Goal: Task Accomplishment & Management: Complete application form

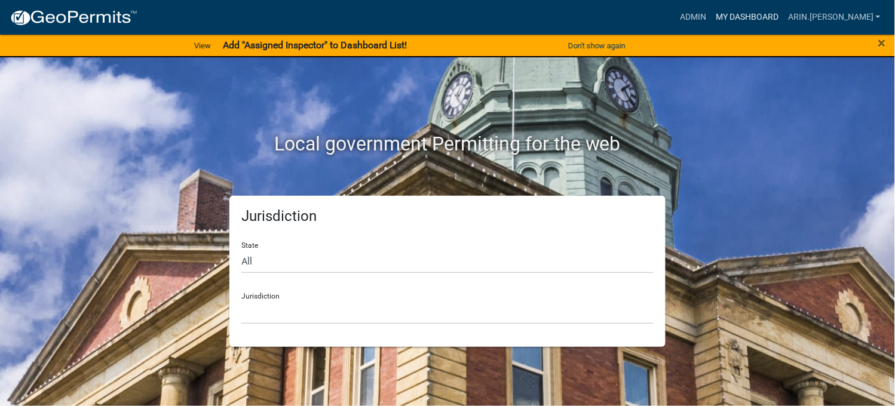
click at [783, 16] on link "My Dashboard" at bounding box center [747, 17] width 72 height 23
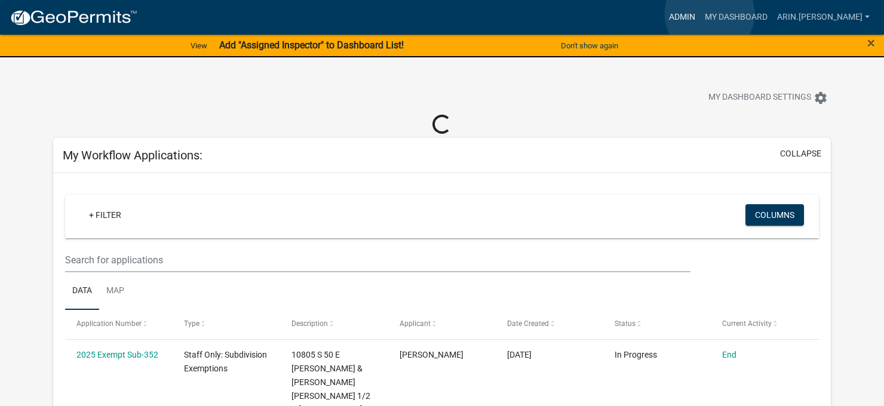
click at [700, 14] on link "Admin" at bounding box center [682, 17] width 36 height 23
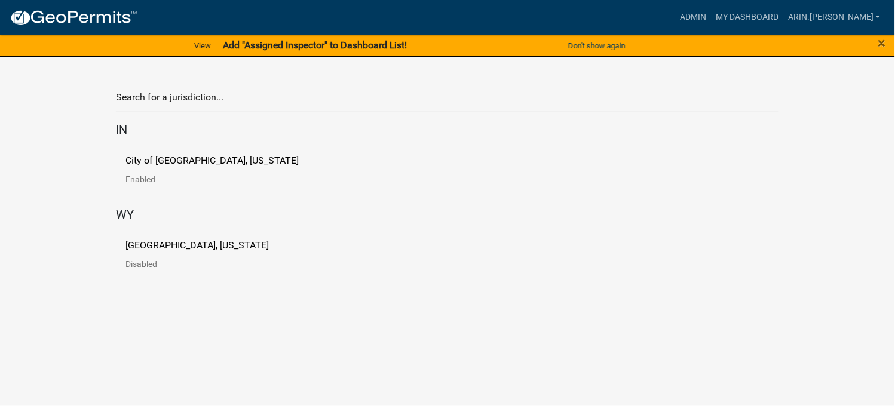
click at [171, 254] on link "[GEOGRAPHIC_DATA], [US_STATE] Disabled" at bounding box center [206, 259] width 162 height 37
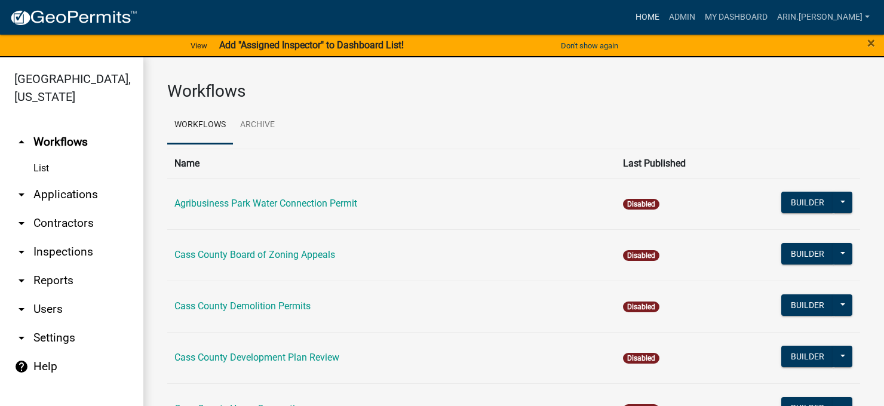
click at [664, 12] on link "Home" at bounding box center [647, 17] width 33 height 23
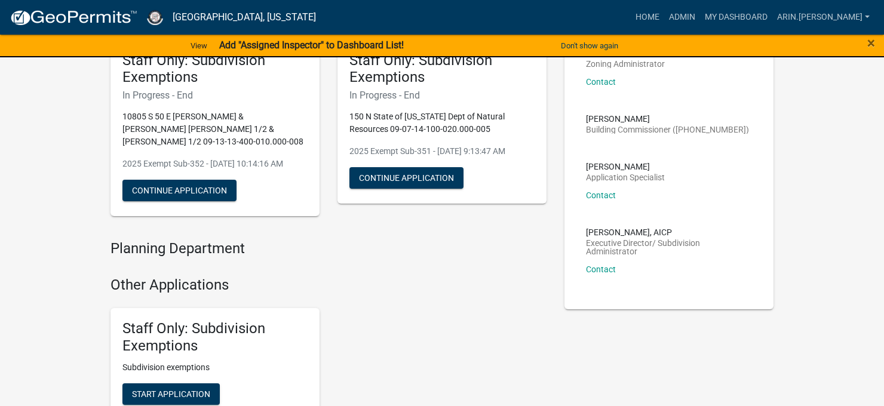
scroll to position [299, 0]
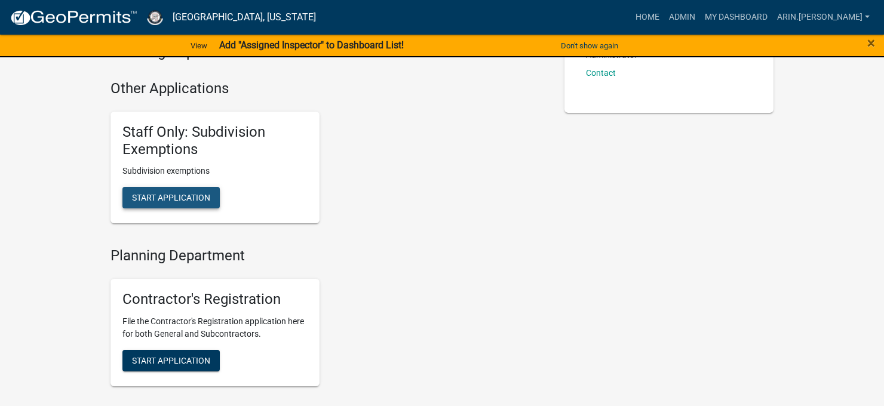
click at [179, 195] on span "Start Application" at bounding box center [171, 198] width 78 height 10
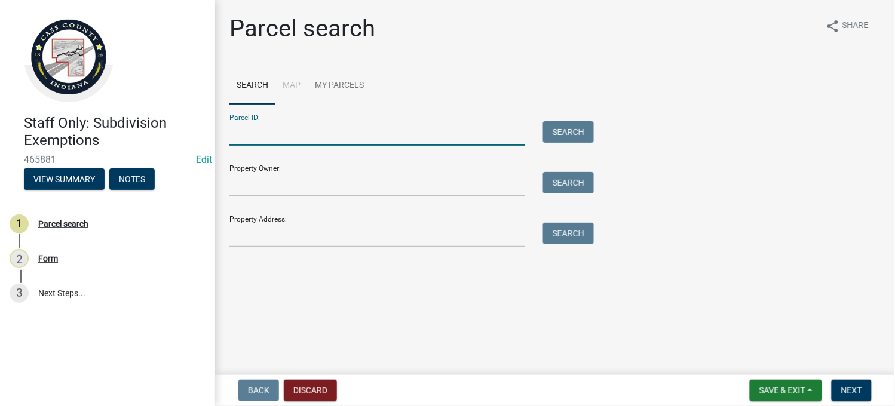
click at [303, 136] on input "Parcel ID:" at bounding box center [377, 133] width 296 height 24
paste input "09-07-16-200-011.000-005"
type input "09-07-16-200-011.000-005"
click at [556, 119] on div "Parcel ID: 09-07-16-200-011.000-005 Search" at bounding box center [408, 125] width 358 height 41
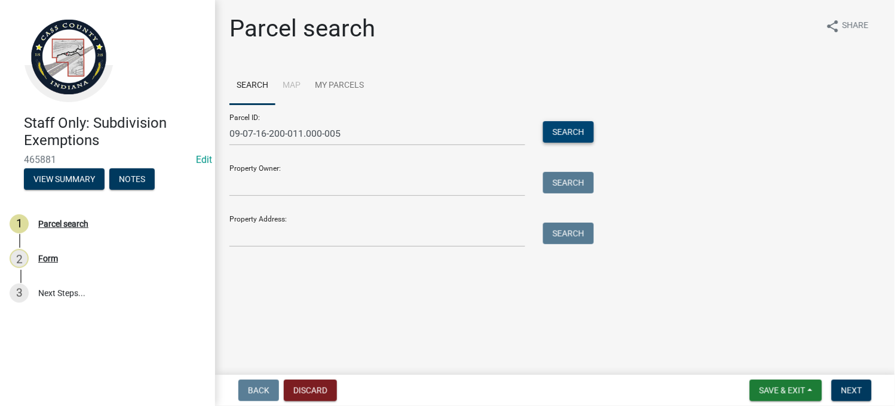
click at [560, 133] on button "Search" at bounding box center [568, 132] width 51 height 22
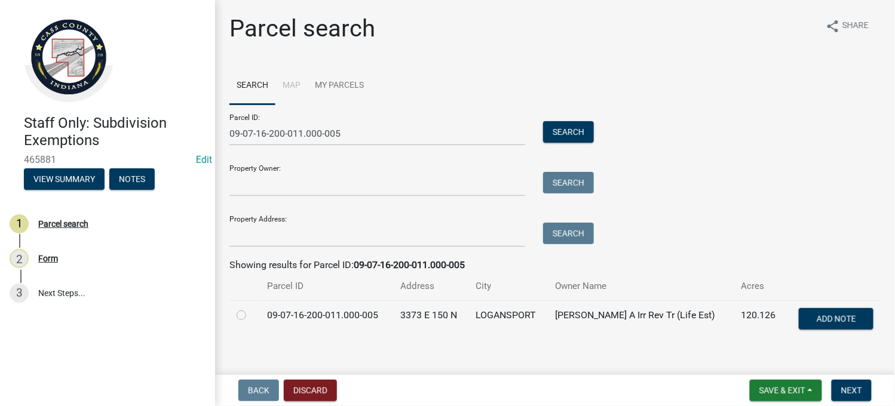
click at [251, 308] on label at bounding box center [251, 308] width 0 height 0
click at [251, 316] on input "radio" at bounding box center [255, 312] width 8 height 8
radio input "true"
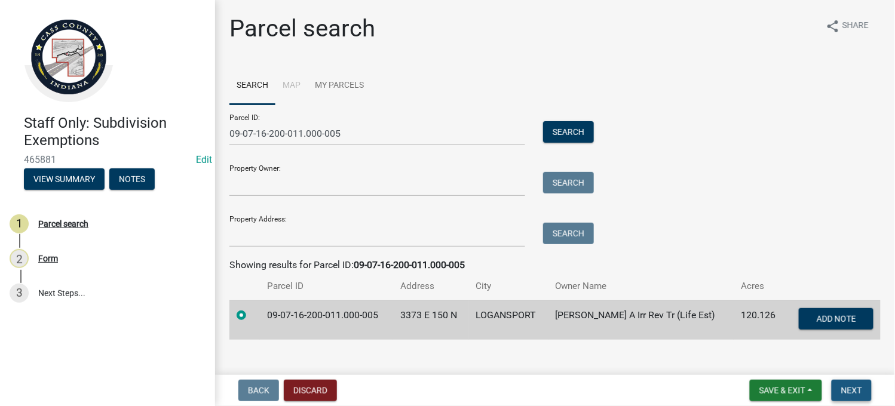
click at [847, 394] on span "Next" at bounding box center [851, 391] width 21 height 10
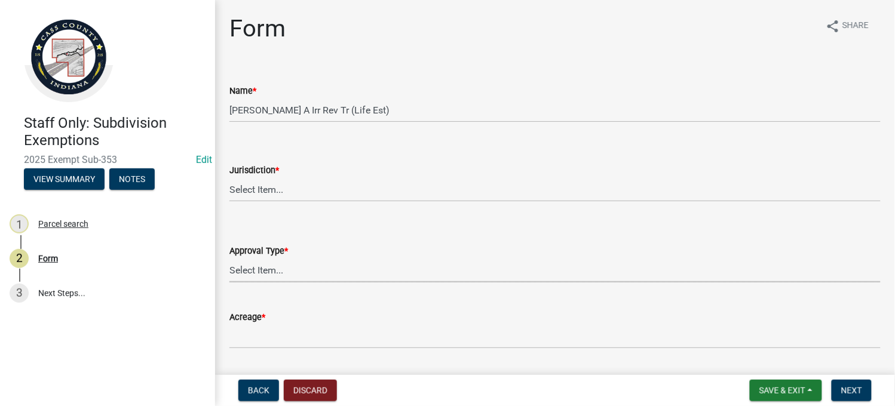
click at [281, 265] on select "Select Item... No Jurisdiction Adjoining UNBUILDABLE Homestead/Business BUILDAB…" at bounding box center [554, 270] width 651 height 24
click at [229, 258] on select "Select Item... No Jurisdiction Adjoining UNBUILDABLE Homestead/Business BUILDAB…" at bounding box center [554, 270] width 651 height 24
select select "4dda1d9e-2bab-4413-a598-e0e23ee293ea"
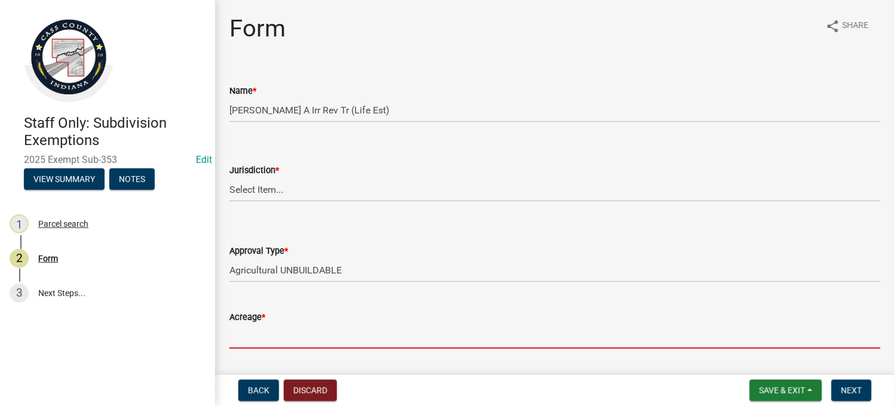
click at [268, 342] on input "Acreage *" at bounding box center [554, 336] width 651 height 24
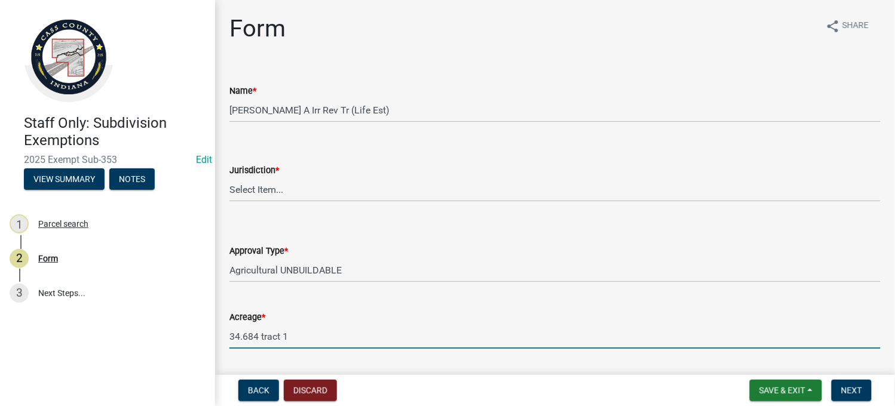
scroll to position [189, 0]
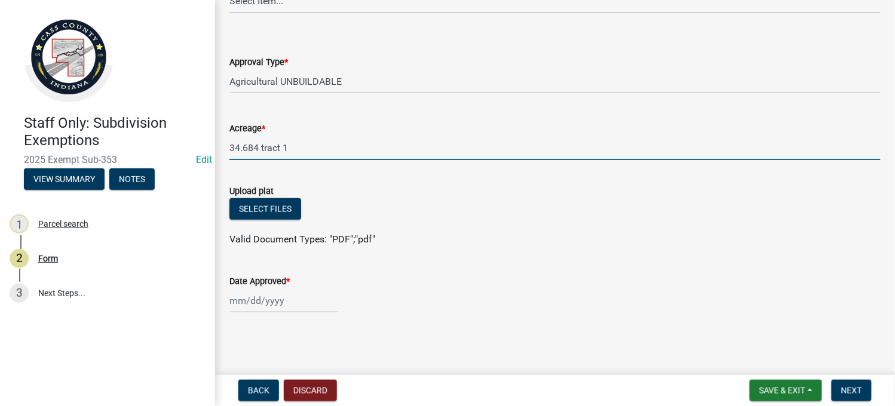
type input "34.684 tract 1"
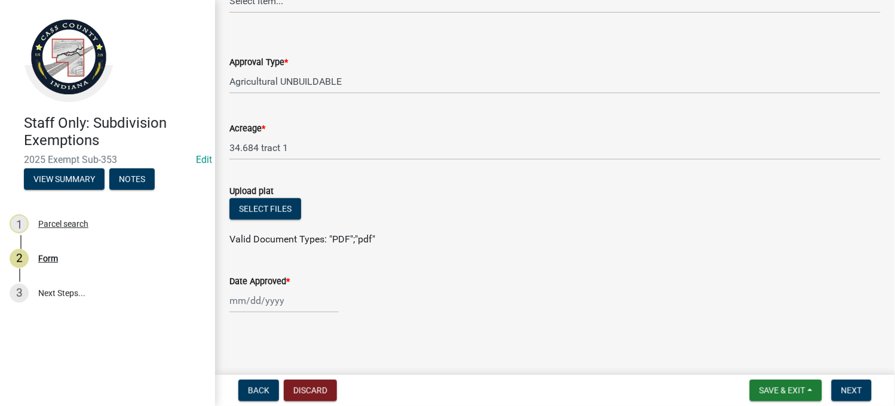
click at [245, 196] on div "Upload plat" at bounding box center [554, 191] width 651 height 14
click at [246, 210] on button "Select files" at bounding box center [265, 209] width 72 height 22
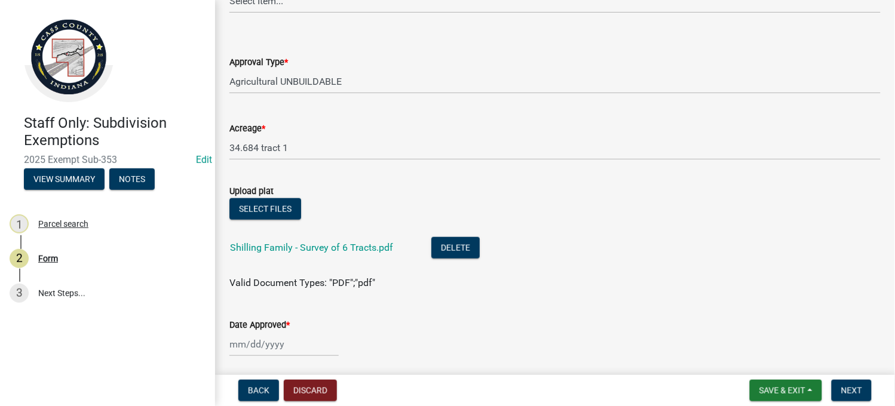
click at [285, 351] on div at bounding box center [283, 344] width 109 height 24
select select "8"
select select "2025"
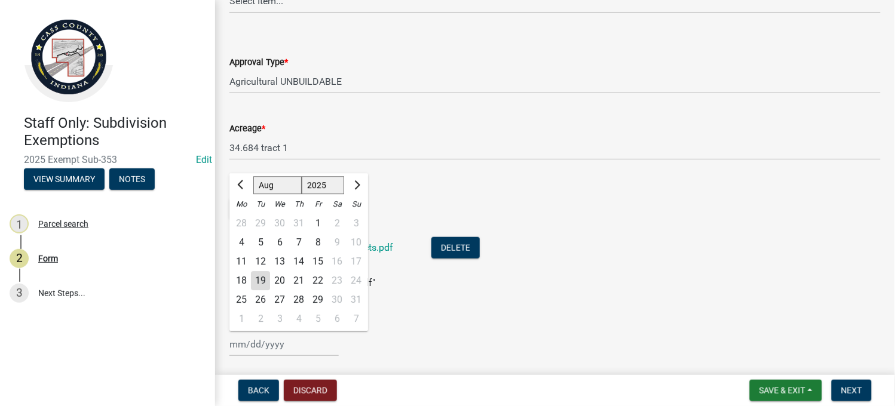
click at [258, 281] on div "19" at bounding box center [260, 281] width 19 height 19
type input "[DATE]"
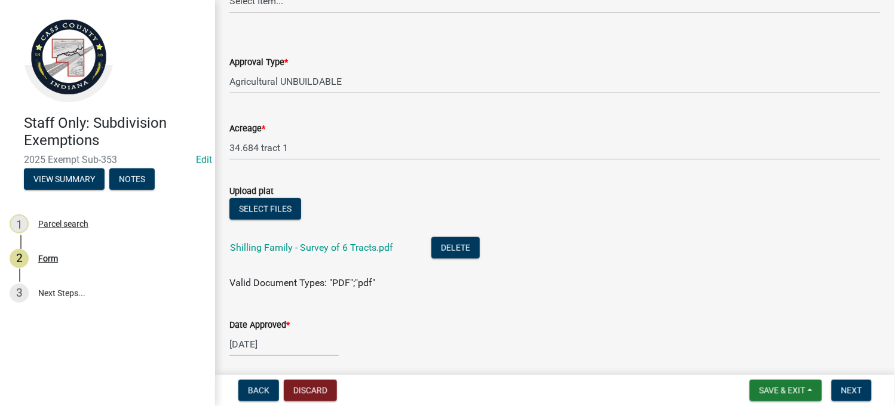
click at [529, 324] on div "Date Approved *" at bounding box center [554, 325] width 651 height 14
click at [848, 390] on span "Next" at bounding box center [851, 391] width 21 height 10
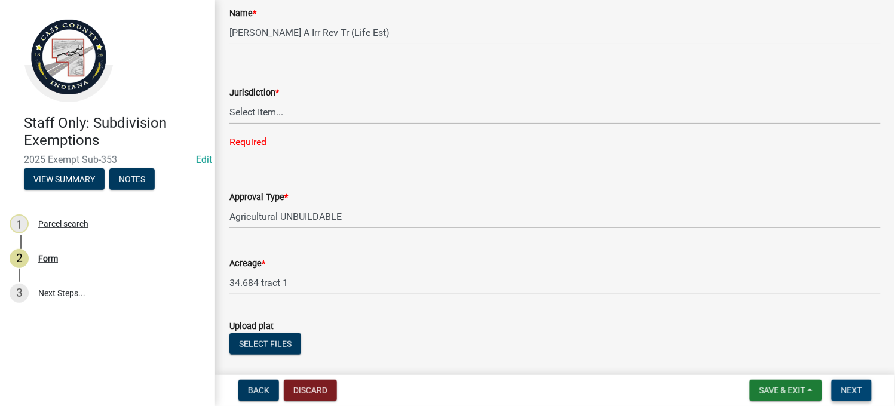
scroll to position [0, 0]
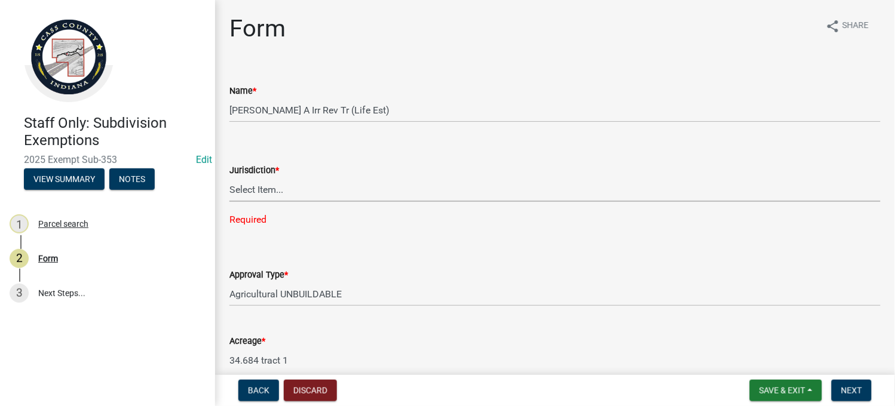
click at [287, 179] on select "Select Item... [GEOGRAPHIC_DATA] [PERSON_NAME][GEOGRAPHIC_DATA] (no jurisdictio…" at bounding box center [554, 189] width 651 height 24
click at [229, 177] on select "Select Item... [GEOGRAPHIC_DATA] [PERSON_NAME][GEOGRAPHIC_DATA] (no jurisdictio…" at bounding box center [554, 189] width 651 height 24
select select "6cbf9358-6b12-450d-b536-f3bc63061614"
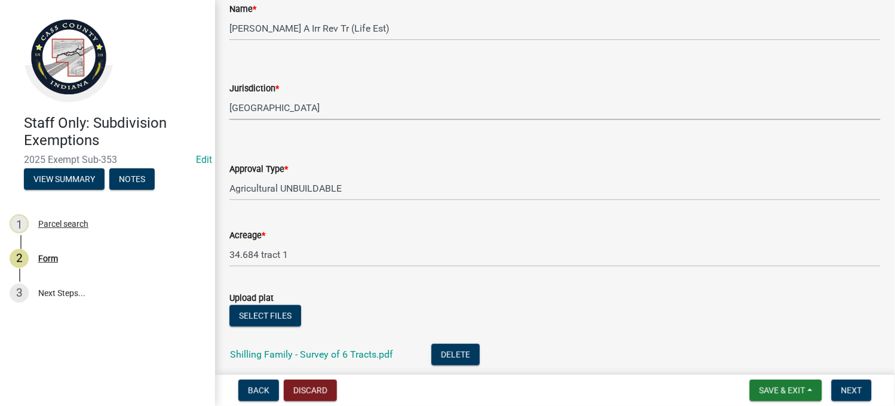
scroll to position [232, 0]
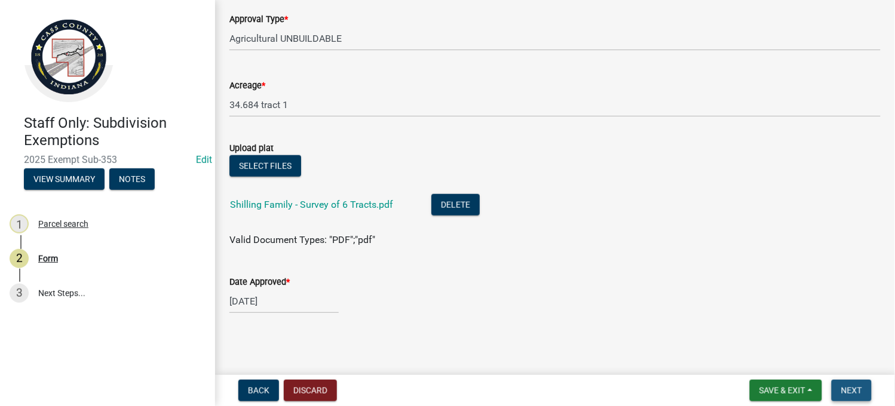
click at [855, 397] on button "Next" at bounding box center [852, 391] width 40 height 22
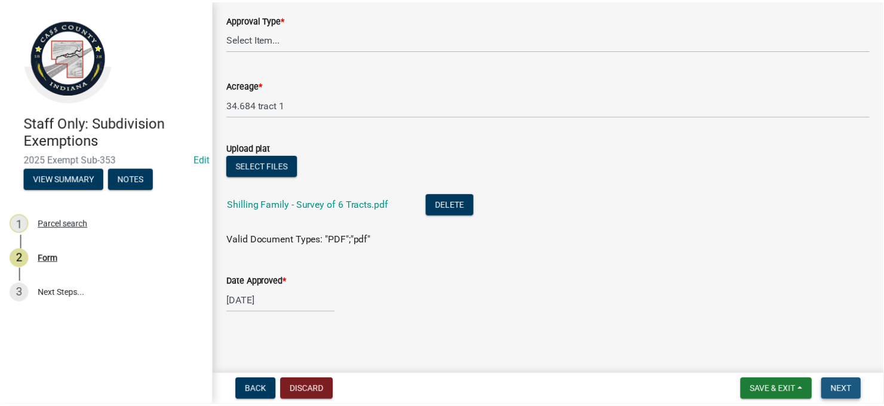
scroll to position [0, 0]
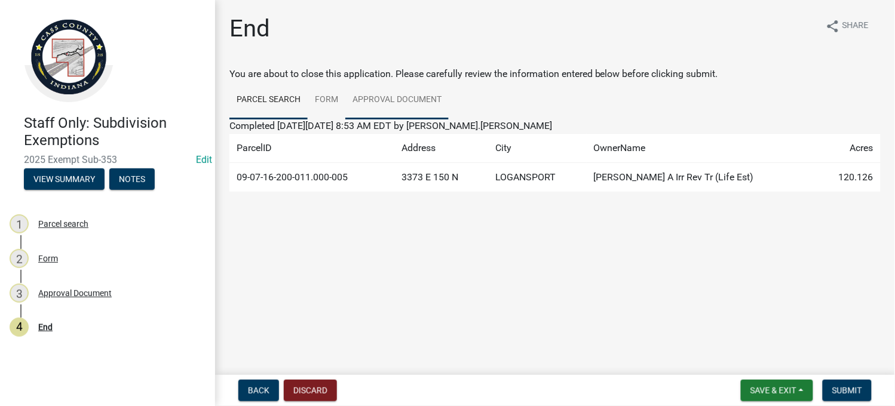
click at [363, 105] on link "Approval Document" at bounding box center [396, 100] width 103 height 38
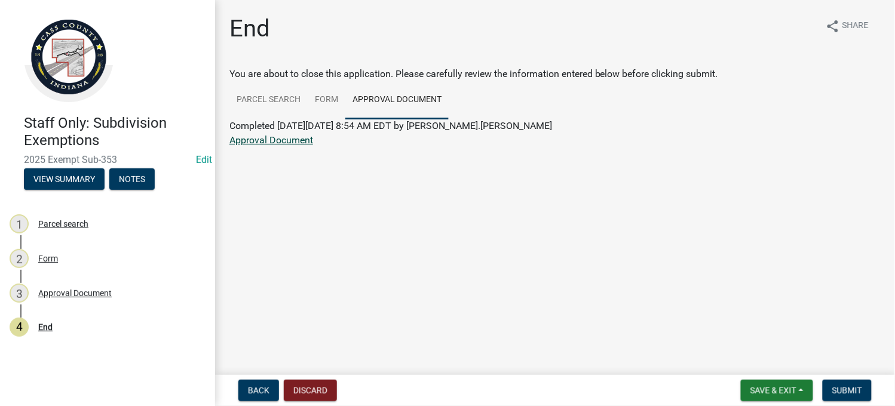
click at [284, 140] on link "Approval Document" at bounding box center [271, 139] width 84 height 11
click at [763, 390] on span "Save & Exit" at bounding box center [773, 391] width 46 height 10
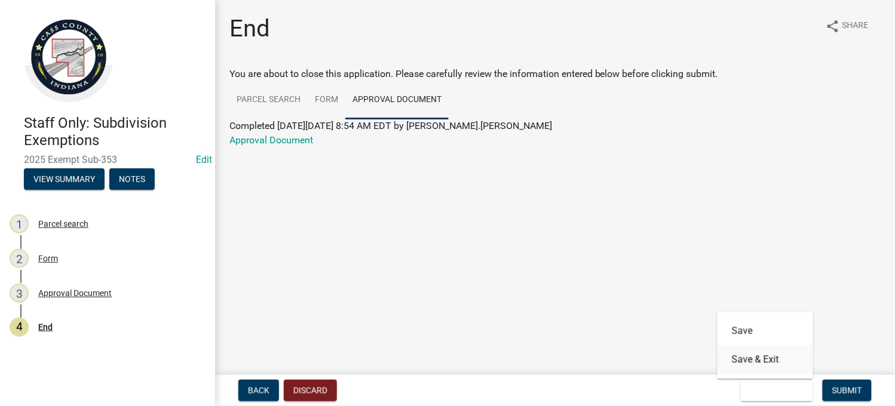
click at [740, 369] on button "Save & Exit" at bounding box center [765, 360] width 96 height 29
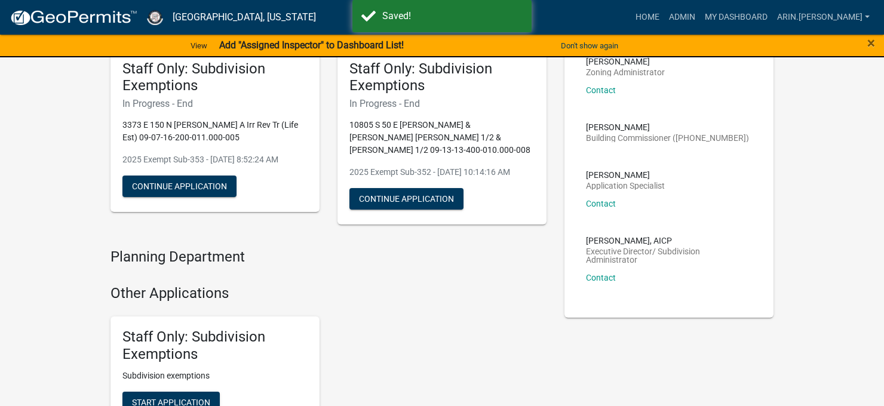
scroll to position [149, 0]
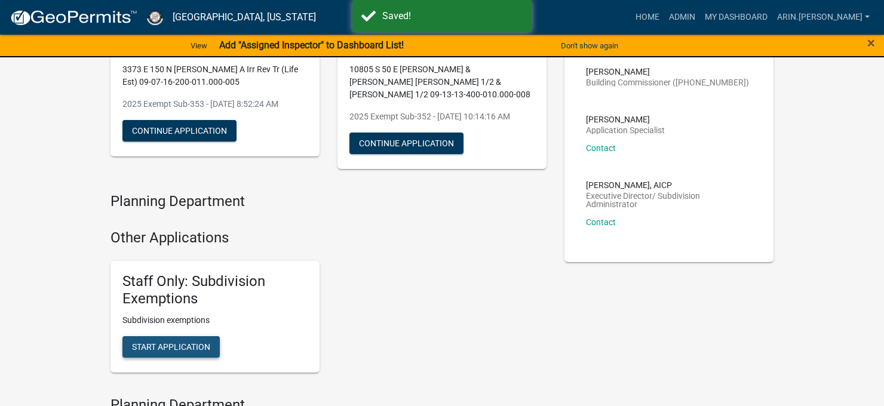
click at [155, 341] on button "Start Application" at bounding box center [170, 347] width 97 height 22
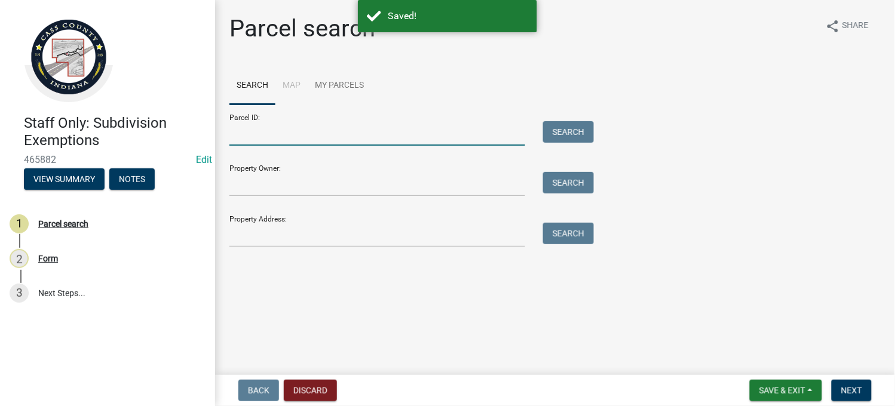
click at [283, 135] on input "Parcel ID:" at bounding box center [377, 133] width 296 height 24
paste input "09-07-16-200-011.000-005"
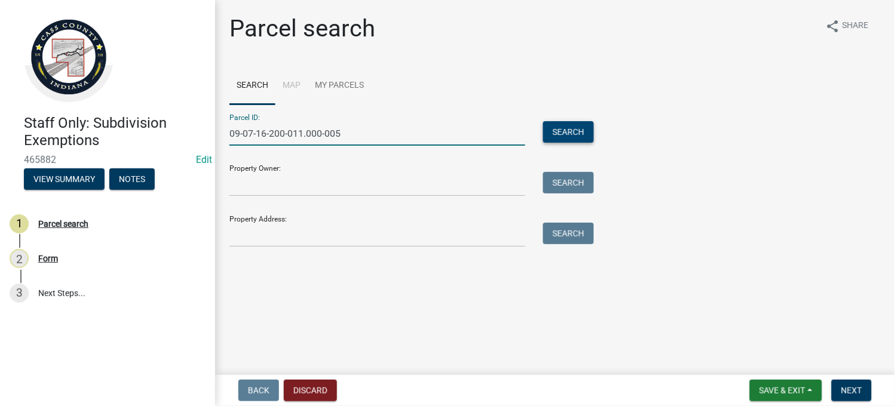
type input "09-07-16-200-011.000-005"
click at [560, 134] on button "Search" at bounding box center [568, 132] width 51 height 22
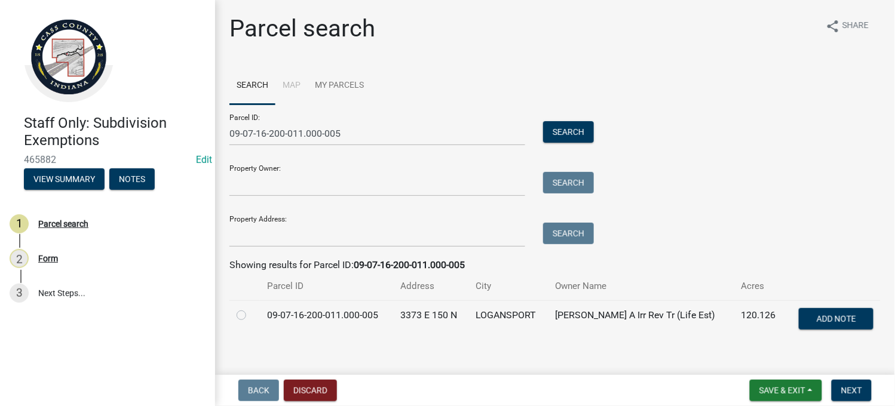
click at [251, 308] on label at bounding box center [251, 308] width 0 height 0
click at [251, 315] on input "radio" at bounding box center [255, 312] width 8 height 8
radio input "true"
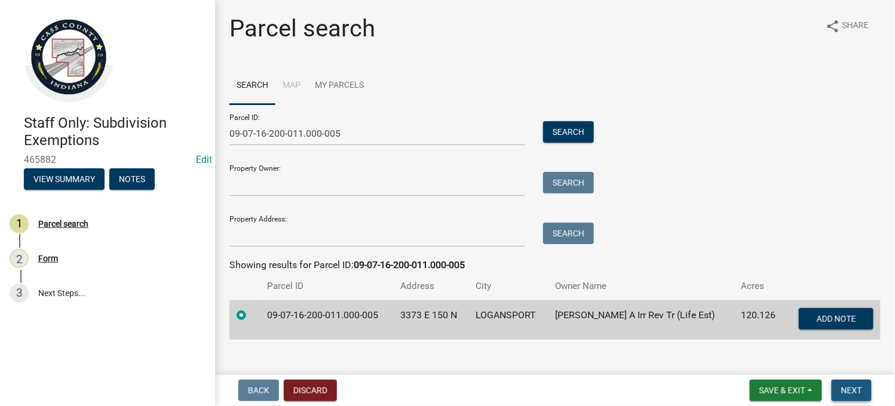
click at [851, 393] on span "Next" at bounding box center [851, 391] width 21 height 10
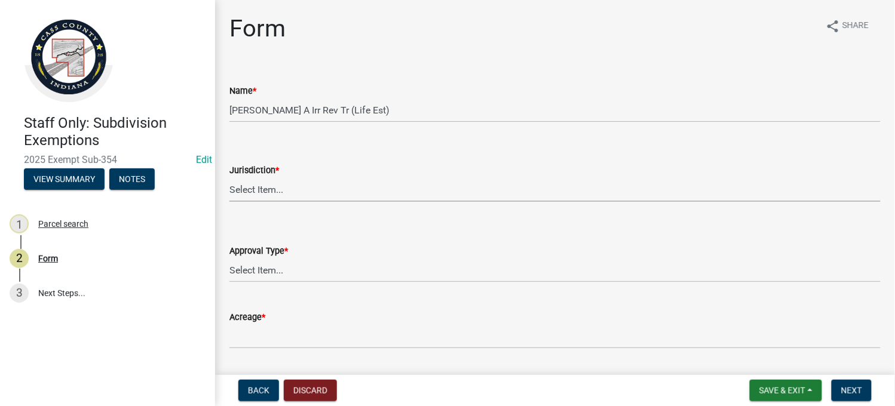
click at [269, 195] on select "Select Item... [GEOGRAPHIC_DATA] [PERSON_NAME][GEOGRAPHIC_DATA] (no jurisdictio…" at bounding box center [554, 189] width 651 height 24
click at [229, 177] on select "Select Item... [GEOGRAPHIC_DATA] [PERSON_NAME][GEOGRAPHIC_DATA] (no jurisdictio…" at bounding box center [554, 189] width 651 height 24
select select "6cbf9358-6b12-450d-b536-f3bc63061614"
click at [277, 270] on select "Select Item... No Jurisdiction Adjoining UNBUILDABLE Homestead/Business BUILDAB…" at bounding box center [554, 270] width 651 height 24
click at [229, 258] on select "Select Item... No Jurisdiction Adjoining UNBUILDABLE Homestead/Business BUILDAB…" at bounding box center [554, 270] width 651 height 24
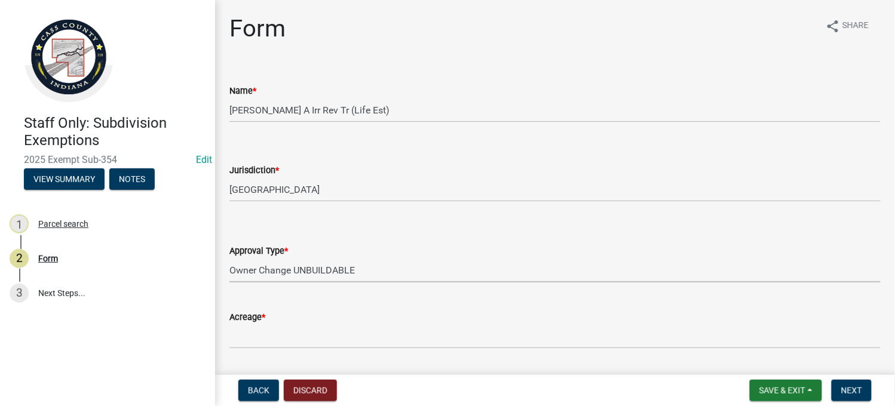
select select "729d9769-66a3-4766-8666-fb694c1df1fb"
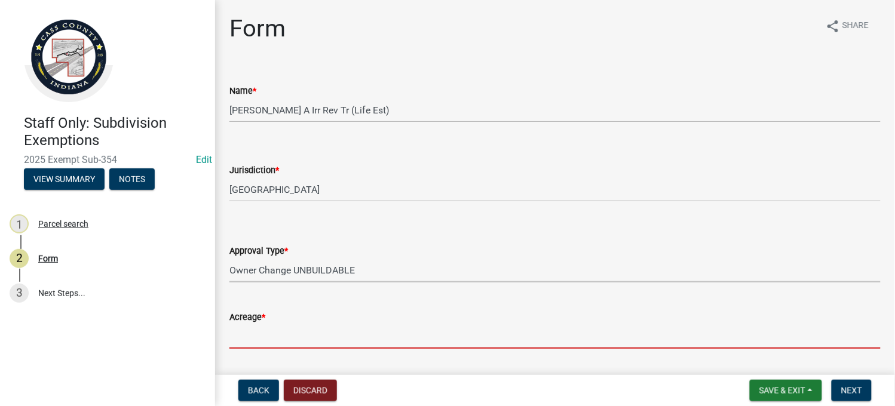
click at [356, 326] on input "Acreage *" at bounding box center [554, 336] width 651 height 24
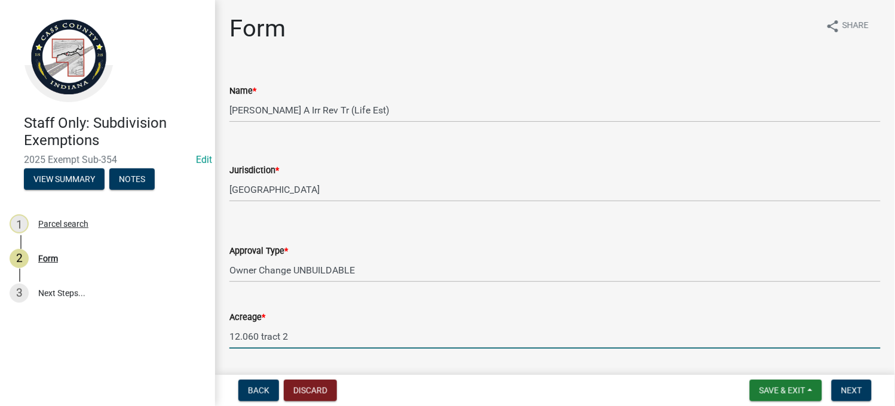
scroll to position [189, 0]
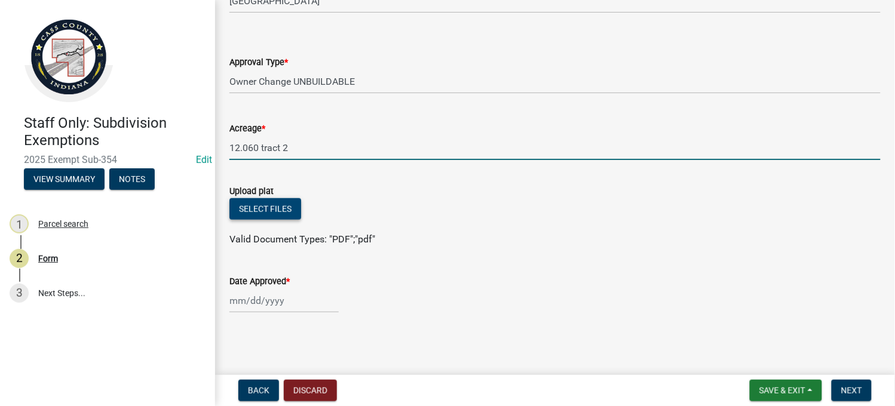
type input "12.060 tract 2"
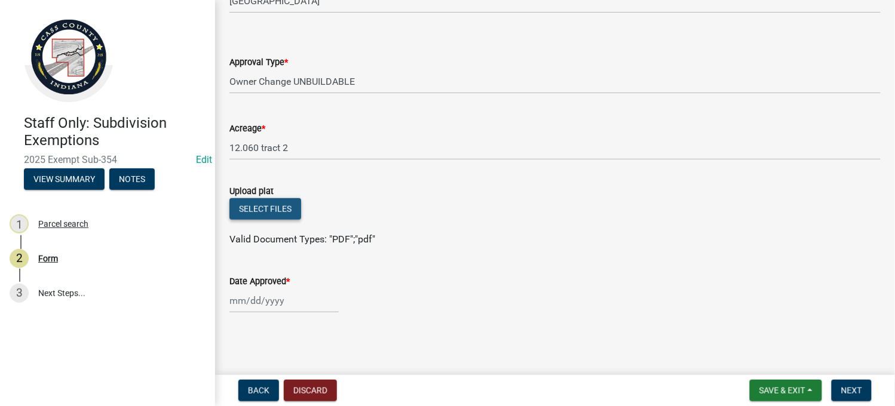
click at [269, 210] on button "Select files" at bounding box center [265, 209] width 72 height 22
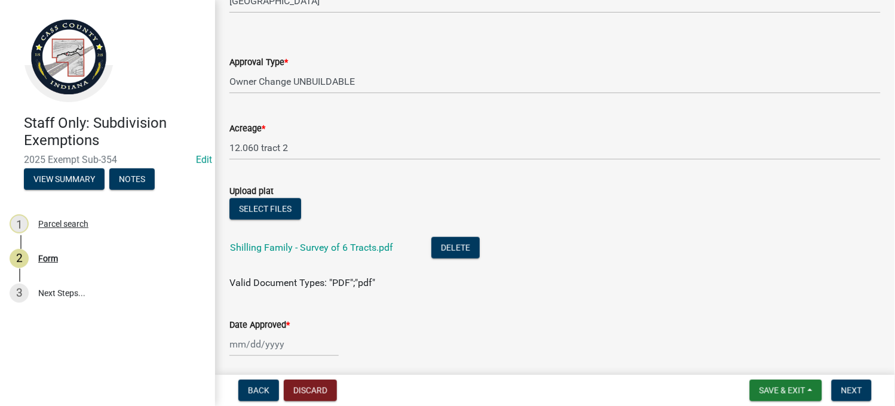
click at [245, 345] on div at bounding box center [283, 344] width 109 height 24
select select "8"
select select "2025"
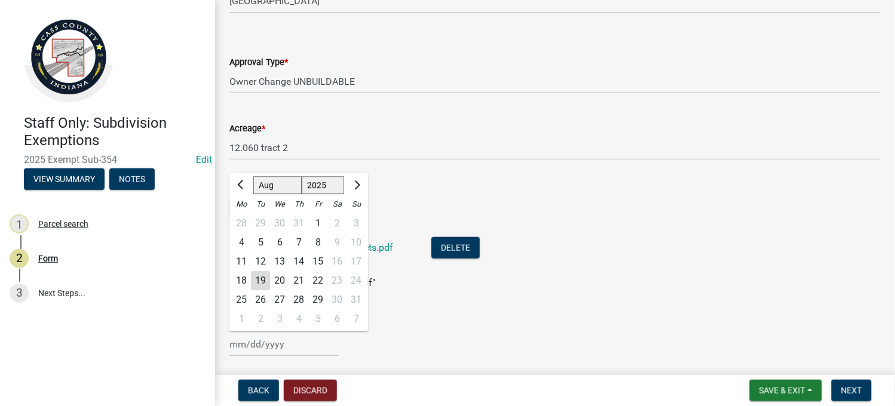
click at [261, 280] on div "19" at bounding box center [260, 281] width 19 height 19
type input "[DATE]"
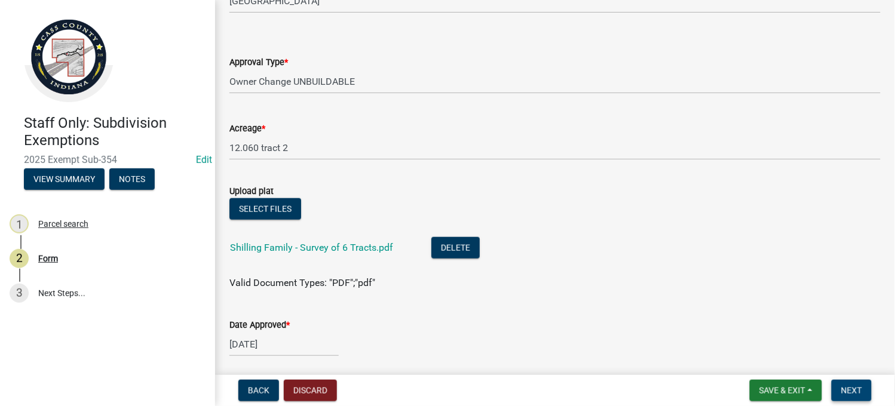
click at [839, 393] on button "Next" at bounding box center [852, 391] width 40 height 22
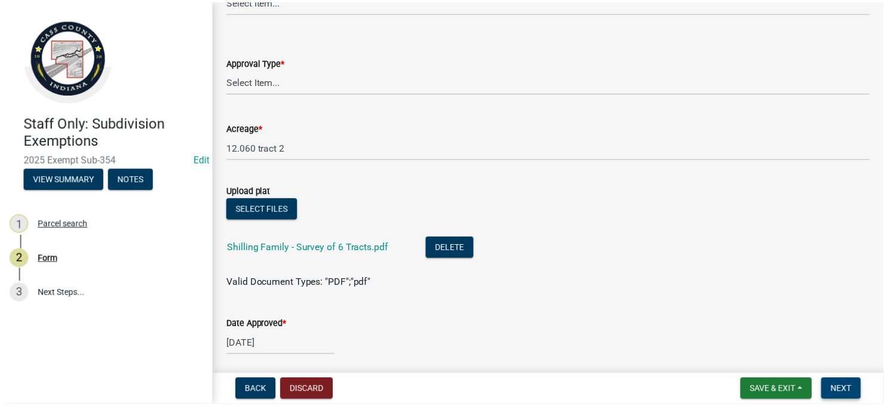
scroll to position [0, 0]
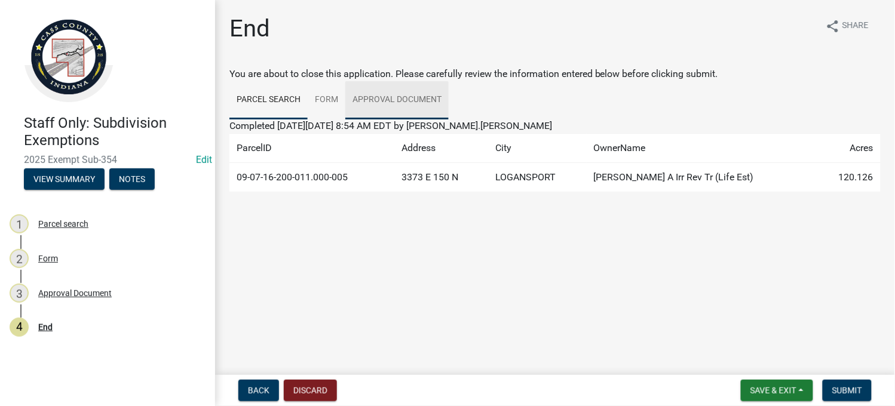
click at [413, 106] on link "Approval Document" at bounding box center [396, 100] width 103 height 38
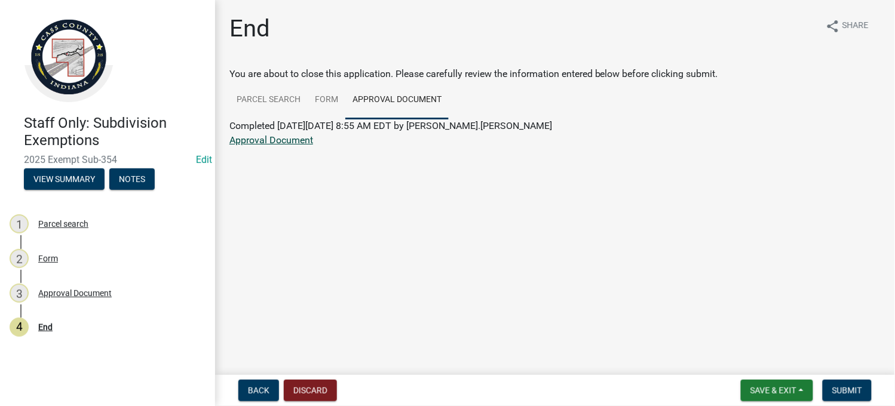
click at [293, 142] on link "Approval Document" at bounding box center [271, 139] width 84 height 11
click at [765, 390] on span "Save & Exit" at bounding box center [773, 391] width 46 height 10
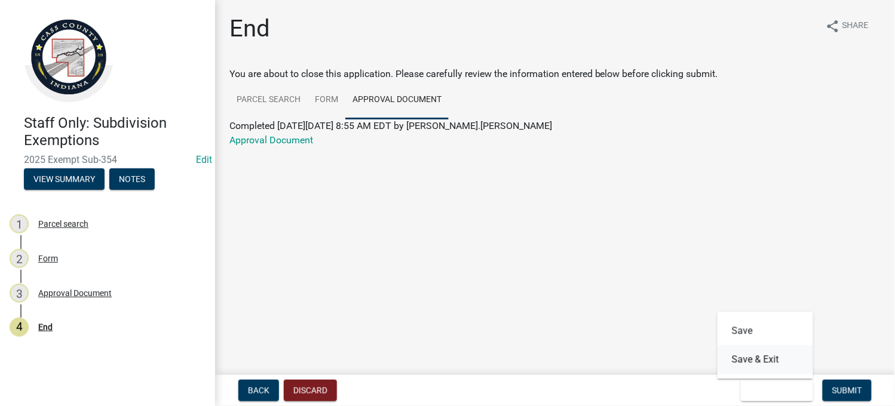
click at [757, 369] on button "Save & Exit" at bounding box center [765, 360] width 96 height 29
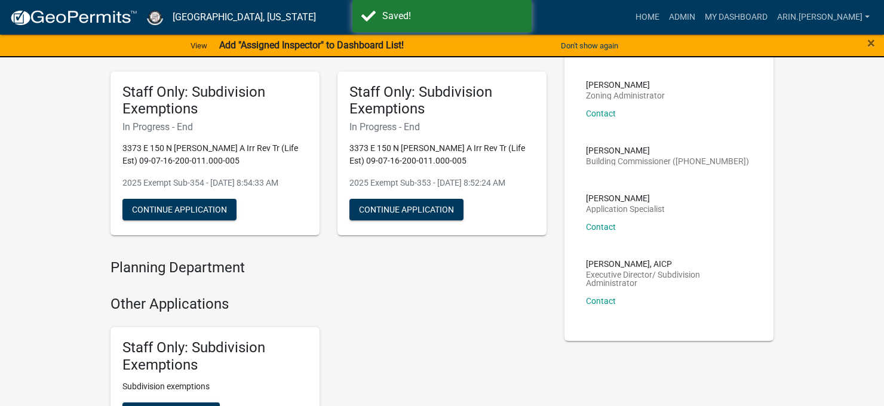
scroll to position [149, 0]
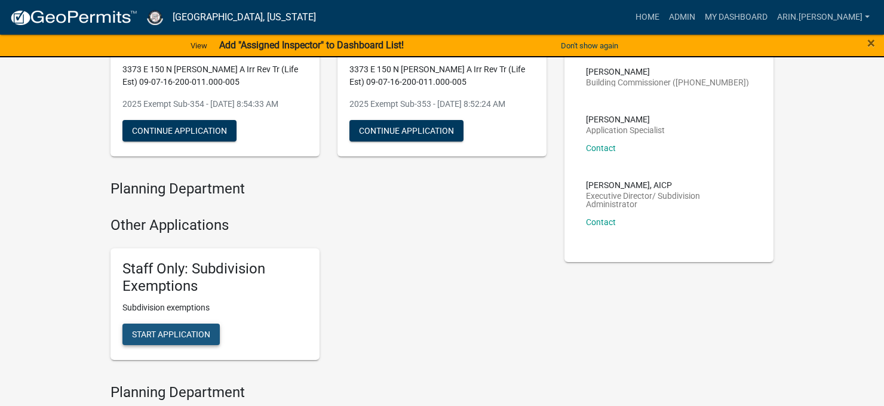
click at [185, 333] on span "Start Application" at bounding box center [171, 335] width 78 height 10
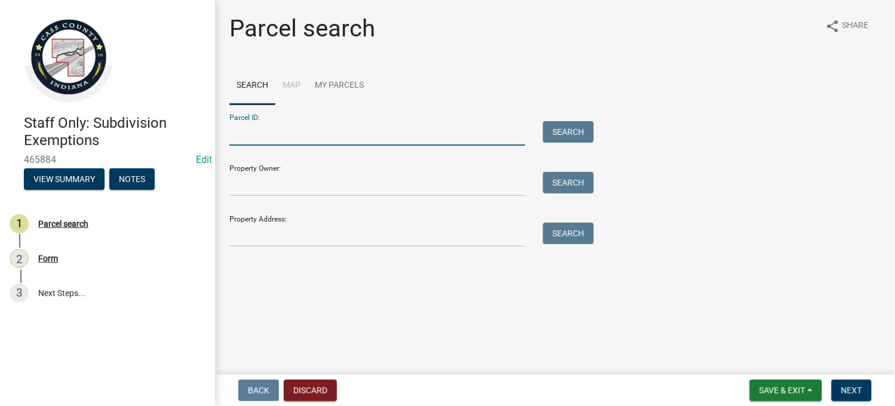
click at [324, 132] on input "Parcel ID:" at bounding box center [377, 133] width 296 height 24
paste input "09-07-16-200-011.000-005"
type input "09-07-16-200-011.000-005"
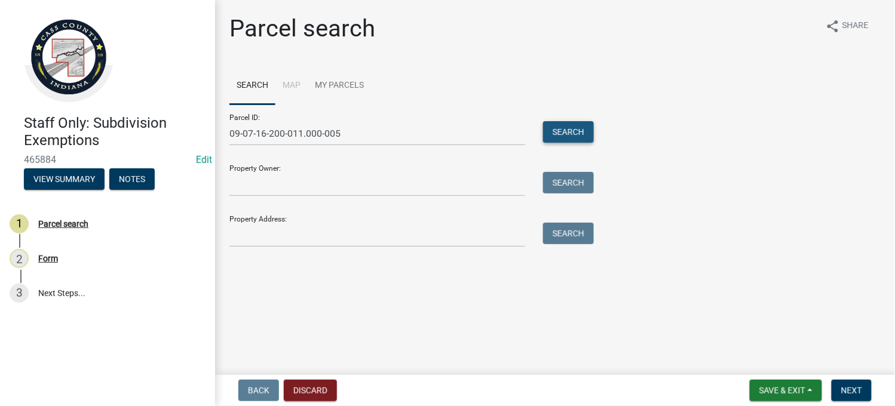
click at [566, 128] on button "Search" at bounding box center [568, 132] width 51 height 22
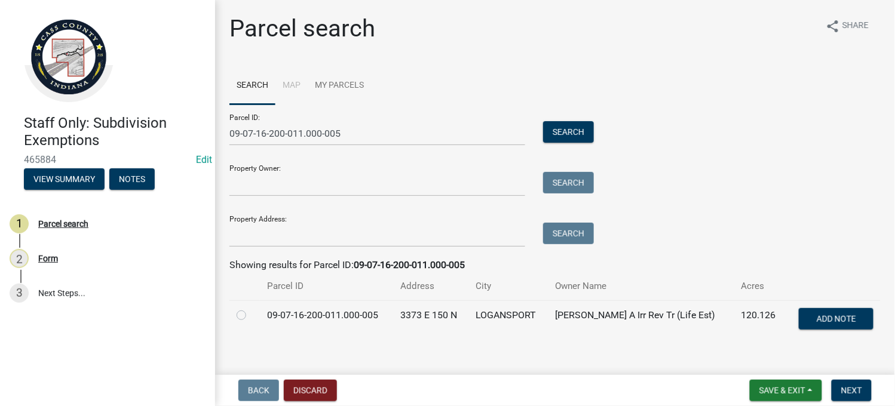
click at [251, 308] on label at bounding box center [251, 308] width 0 height 0
click at [251, 316] on input "radio" at bounding box center [255, 312] width 8 height 8
radio input "true"
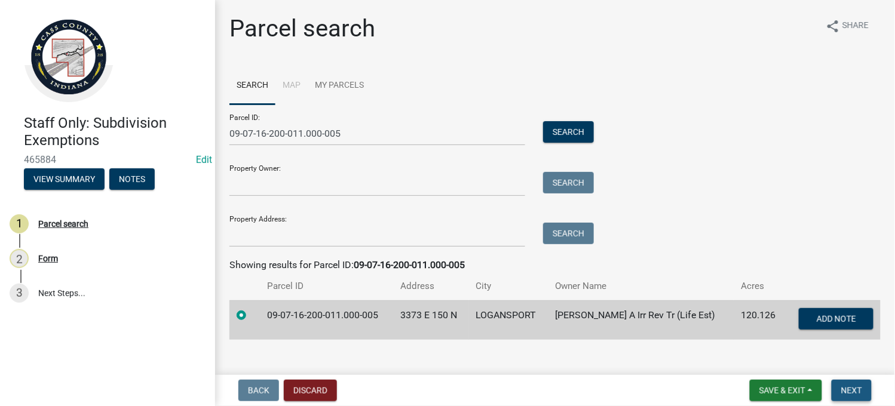
click at [852, 396] on button "Next" at bounding box center [852, 391] width 40 height 22
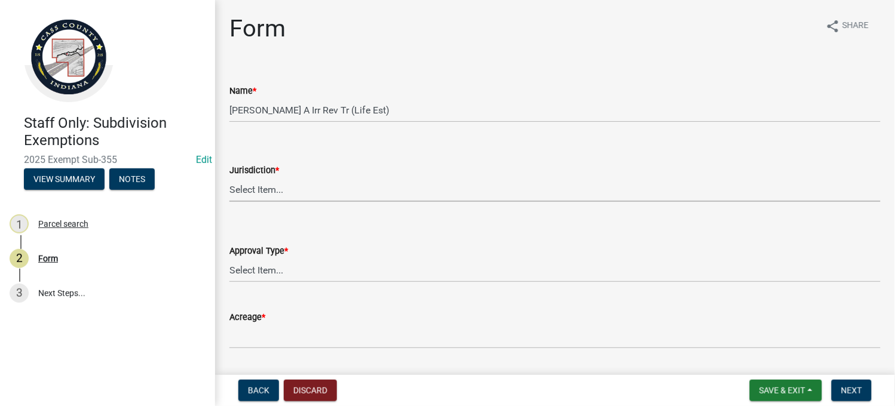
click at [269, 187] on select "Select Item... [GEOGRAPHIC_DATA] [PERSON_NAME][GEOGRAPHIC_DATA] (no jurisdictio…" at bounding box center [554, 189] width 651 height 24
click at [229, 177] on select "Select Item... [GEOGRAPHIC_DATA] [PERSON_NAME][GEOGRAPHIC_DATA] (no jurisdictio…" at bounding box center [554, 189] width 651 height 24
select select "6cbf9358-6b12-450d-b536-f3bc63061614"
click at [282, 248] on label "Approval Type *" at bounding box center [258, 251] width 59 height 8
click at [282, 258] on select "Select Item... No Jurisdiction Adjoining UNBUILDABLE Homestead/Business BUILDAB…" at bounding box center [554, 270] width 651 height 24
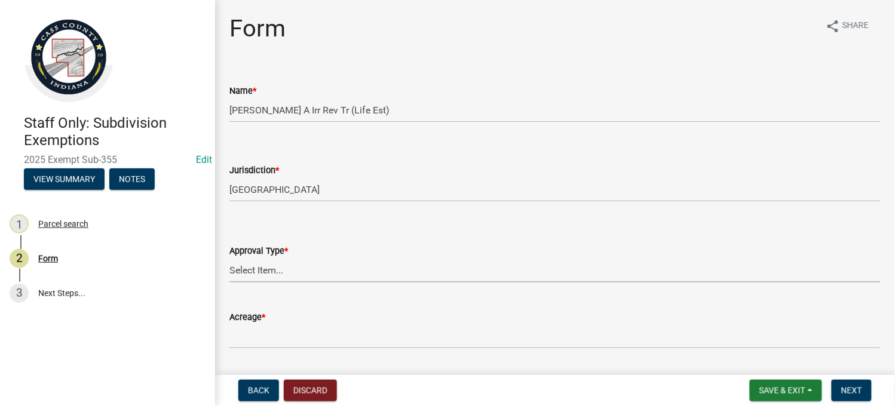
click at [281, 261] on select "Select Item... No Jurisdiction Adjoining UNBUILDABLE Homestead/Business BUILDAB…" at bounding box center [554, 270] width 651 height 24
click at [229, 258] on select "Select Item... No Jurisdiction Adjoining UNBUILDABLE Homestead/Business BUILDAB…" at bounding box center [554, 270] width 651 height 24
select select "93b19c4e-7f1a-4c0e-835d-2af6cdd48a2a"
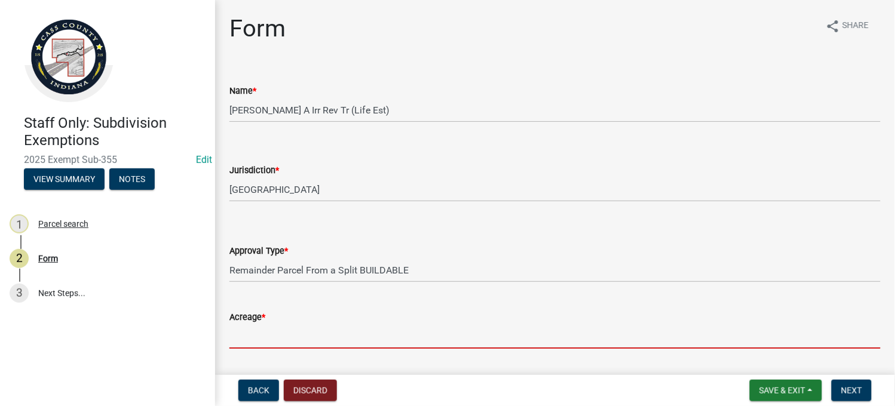
click at [299, 333] on input "Acreage *" at bounding box center [554, 336] width 651 height 24
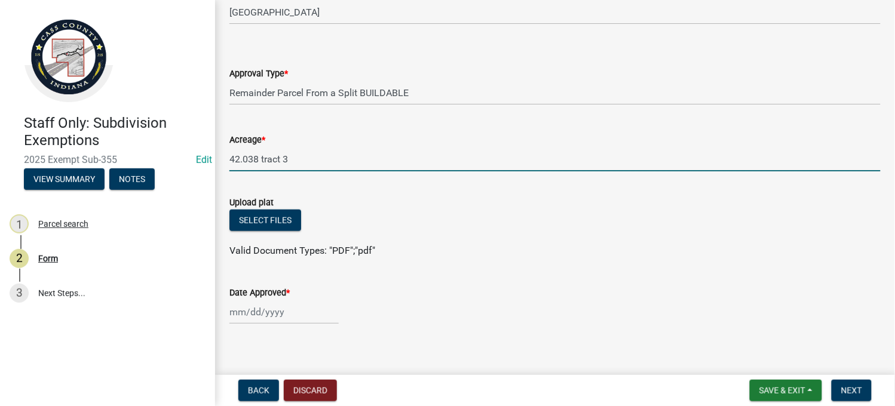
scroll to position [189, 0]
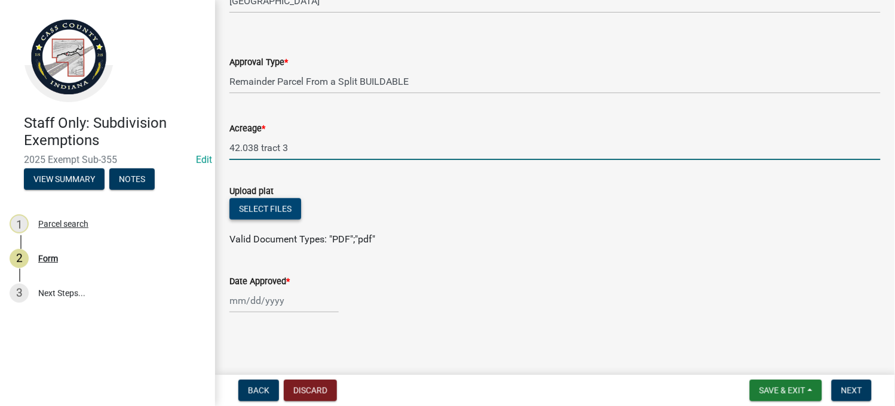
type input "42.038 tract 3"
click at [270, 198] on button "Select files" at bounding box center [265, 209] width 72 height 22
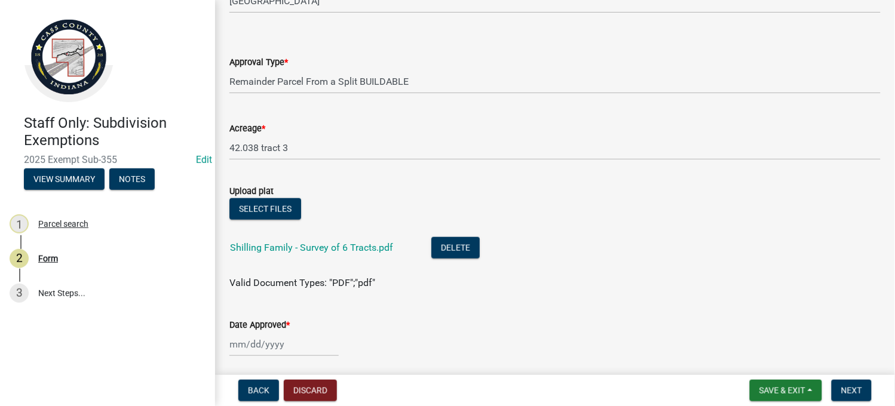
click at [272, 341] on div at bounding box center [283, 344] width 109 height 24
select select "8"
select select "2025"
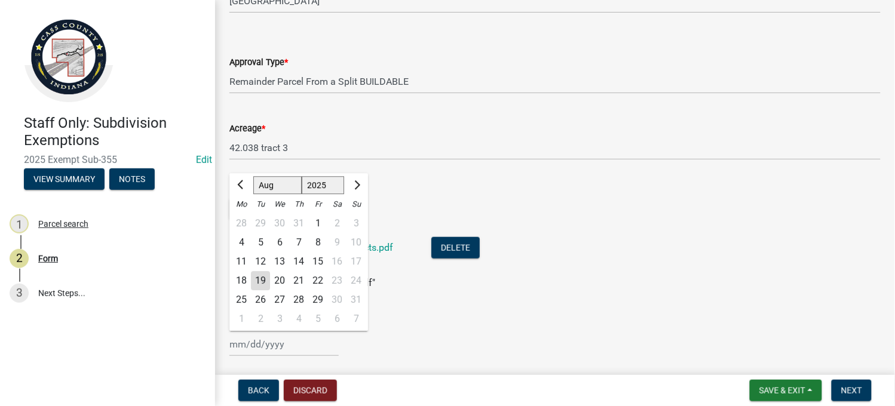
click at [263, 280] on div "19" at bounding box center [260, 281] width 19 height 19
type input "[DATE]"
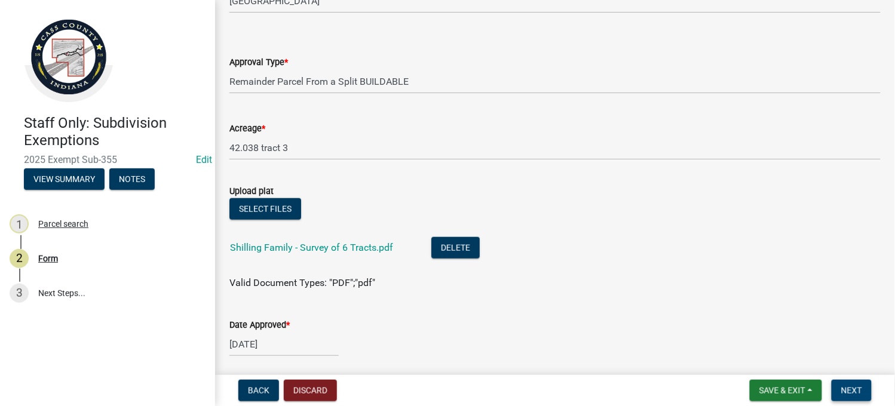
click at [841, 391] on span "Next" at bounding box center [851, 391] width 21 height 10
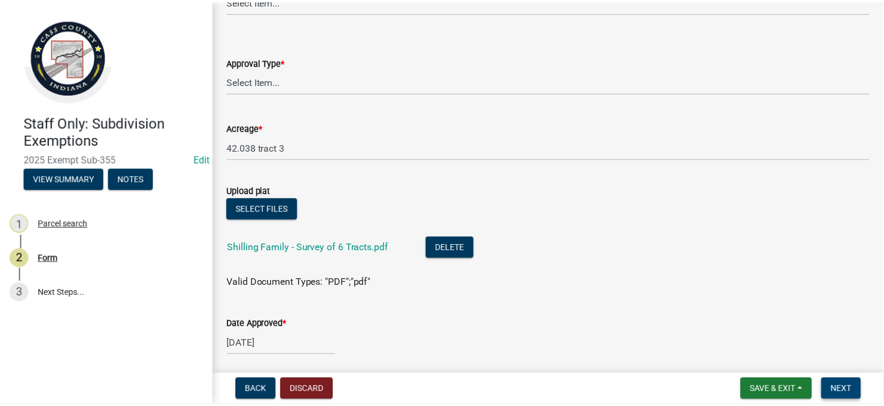
scroll to position [0, 0]
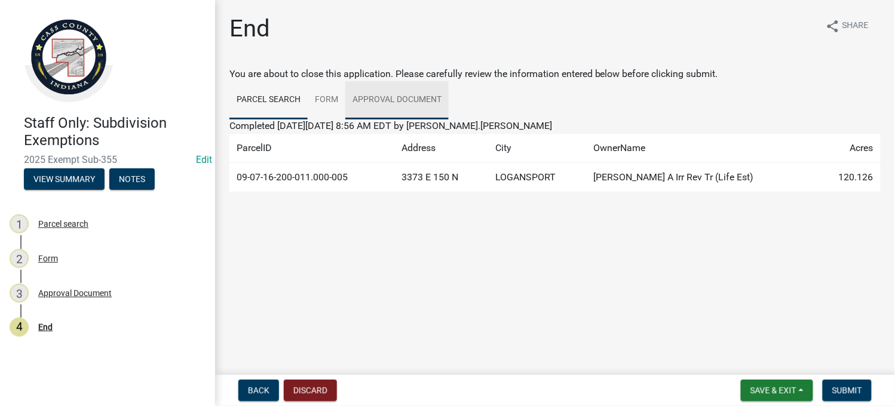
click at [395, 100] on link "Approval Document" at bounding box center [396, 100] width 103 height 38
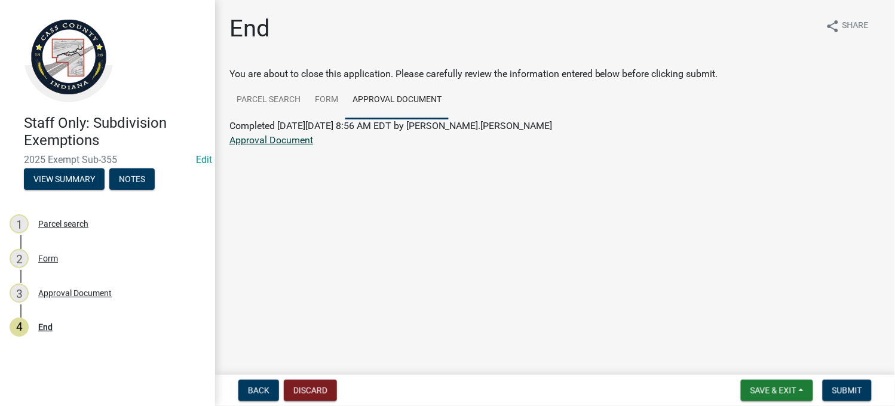
click at [249, 143] on link "Approval Document" at bounding box center [271, 139] width 84 height 11
click at [774, 398] on button "Save & Exit" at bounding box center [777, 391] width 72 height 22
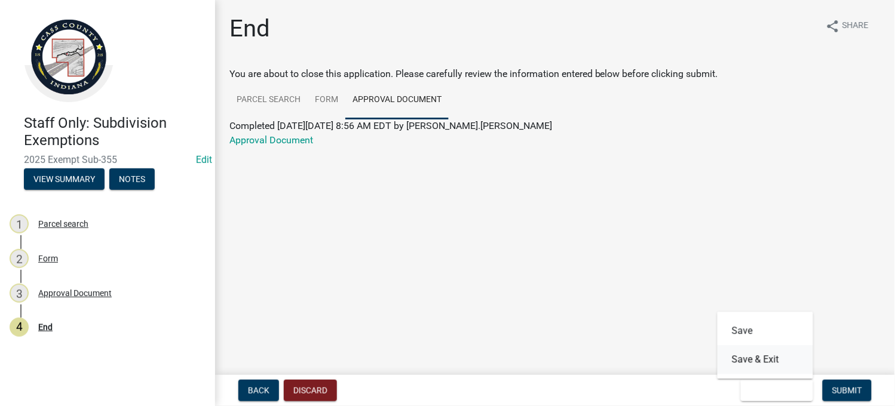
click at [741, 366] on button "Save & Exit" at bounding box center [765, 360] width 96 height 29
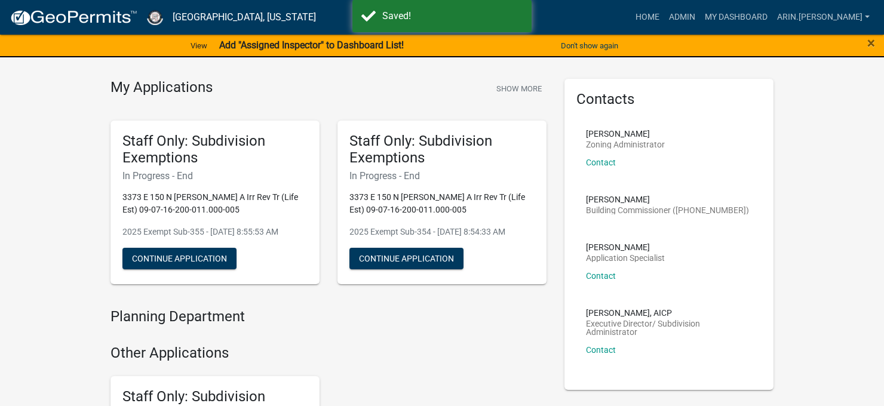
scroll to position [149, 0]
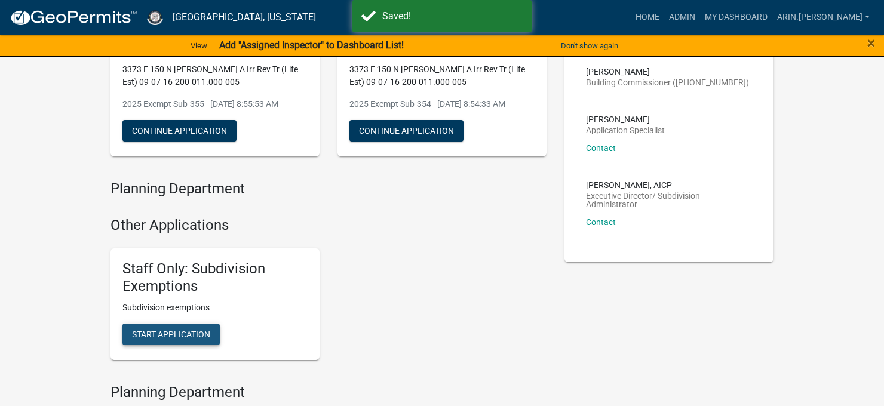
click at [181, 330] on span "Start Application" at bounding box center [171, 335] width 78 height 10
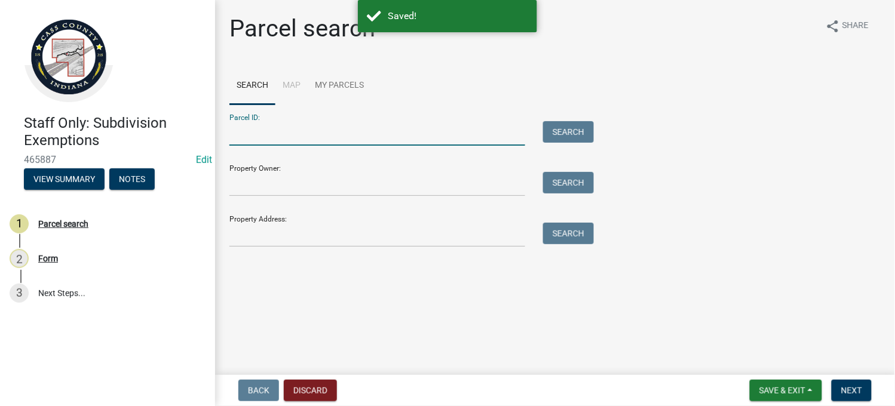
paste input "09-07-16-200-011.000-005"
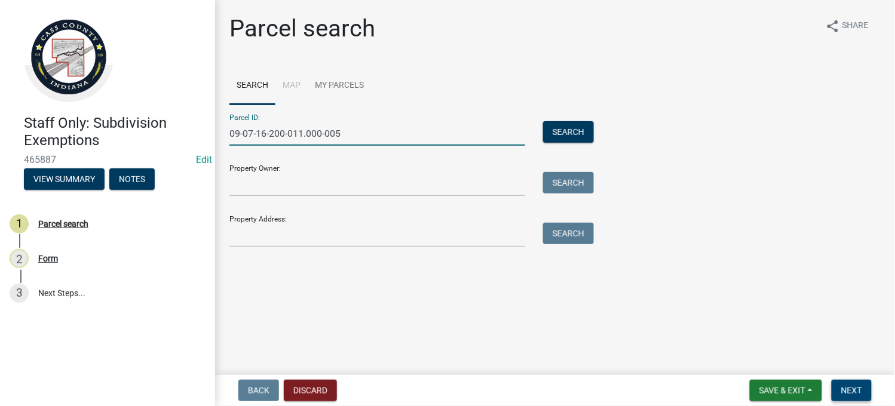
type input "09-07-16-200-011.000-005"
click at [857, 390] on span "Next" at bounding box center [851, 391] width 21 height 10
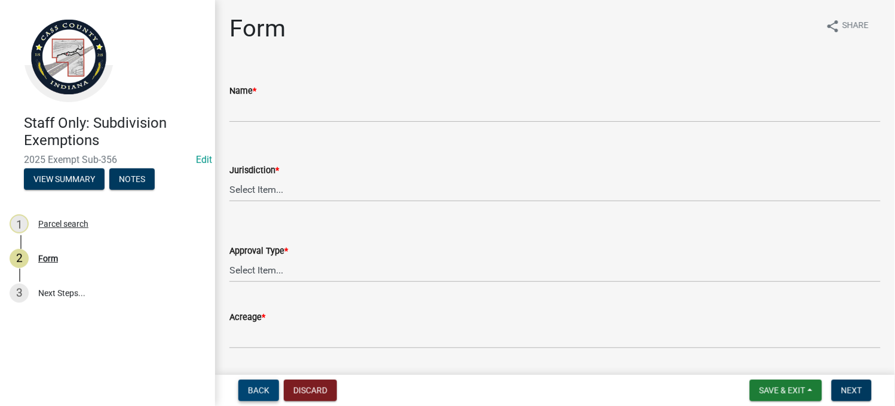
click at [264, 395] on button "Back" at bounding box center [258, 391] width 41 height 22
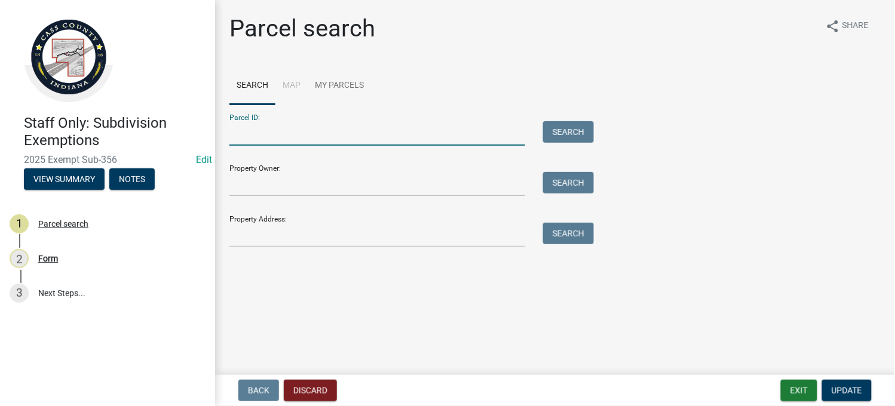
click at [246, 139] on input "Parcel ID:" at bounding box center [377, 133] width 296 height 24
paste input "09-07-16-200-011.000-005"
type input "09-07-16-200-011.000-005"
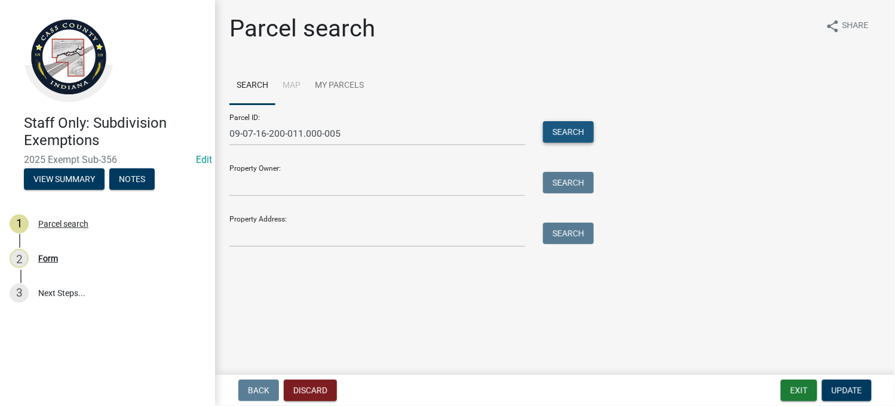
click at [568, 136] on button "Search" at bounding box center [568, 132] width 51 height 22
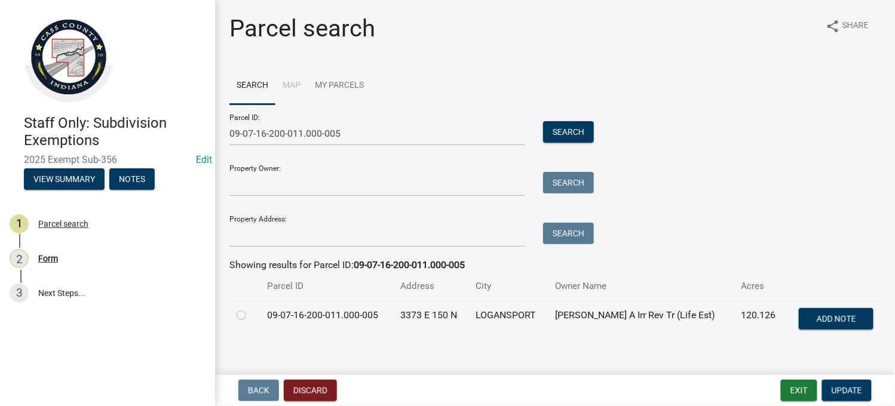
click at [235, 314] on td at bounding box center [244, 319] width 30 height 39
click at [251, 308] on label at bounding box center [251, 308] width 0 height 0
click at [251, 316] on input "radio" at bounding box center [255, 312] width 8 height 8
radio input "true"
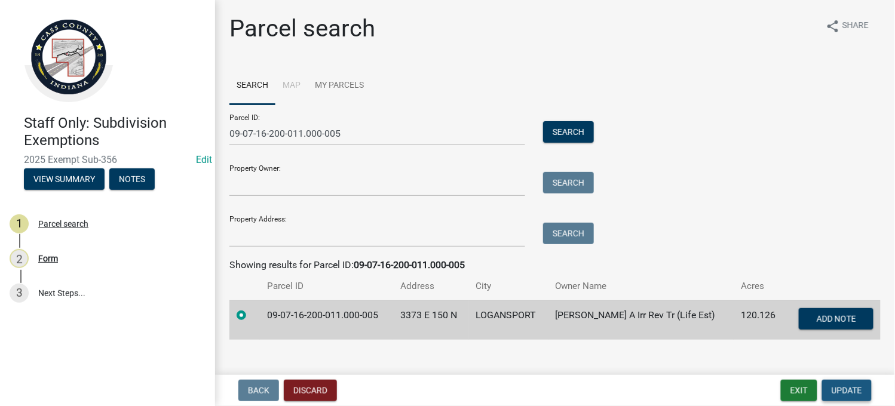
click at [838, 393] on span "Update" at bounding box center [847, 391] width 30 height 10
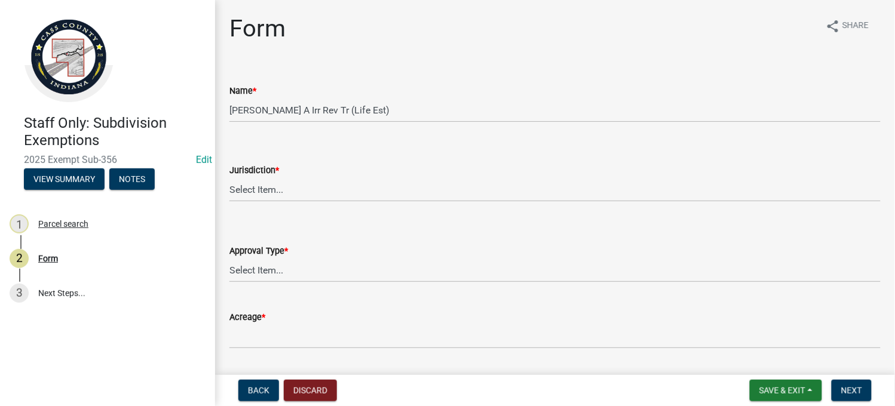
click at [270, 176] on div "Jurisdiction *" at bounding box center [554, 170] width 651 height 14
click at [270, 187] on select "Select Item... [GEOGRAPHIC_DATA] [PERSON_NAME][GEOGRAPHIC_DATA] (no jurisdictio…" at bounding box center [554, 189] width 651 height 24
click at [229, 177] on select "Select Item... [GEOGRAPHIC_DATA] [PERSON_NAME][GEOGRAPHIC_DATA] (no jurisdictio…" at bounding box center [554, 189] width 651 height 24
select select "6cbf9358-6b12-450d-b536-f3bc63061614"
click at [268, 274] on select "Select Item... No Jurisdiction Adjoining UNBUILDABLE Homestead/Business BUILDAB…" at bounding box center [554, 270] width 651 height 24
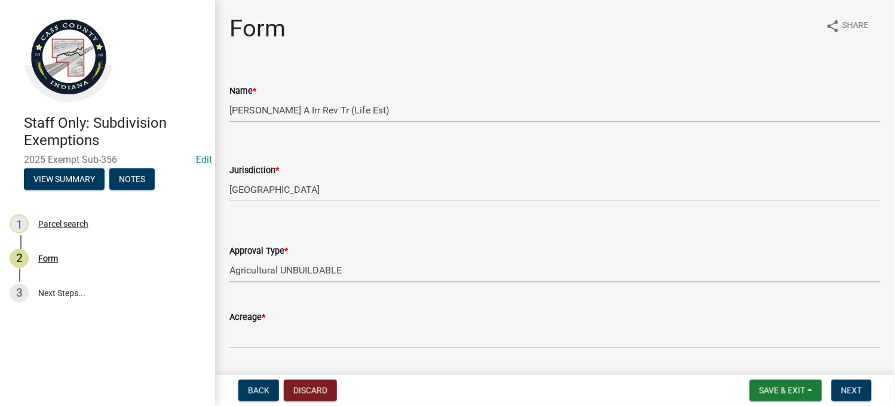
click at [229, 258] on select "Select Item... No Jurisdiction Adjoining UNBUILDABLE Homestead/Business BUILDAB…" at bounding box center [554, 270] width 651 height 24
select select "4dda1d9e-2bab-4413-a598-e0e23ee293ea"
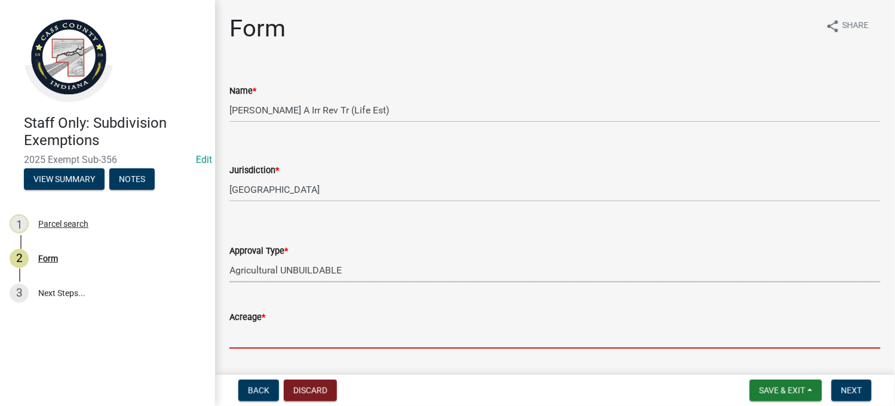
click at [288, 344] on input "Acreage *" at bounding box center [554, 336] width 651 height 24
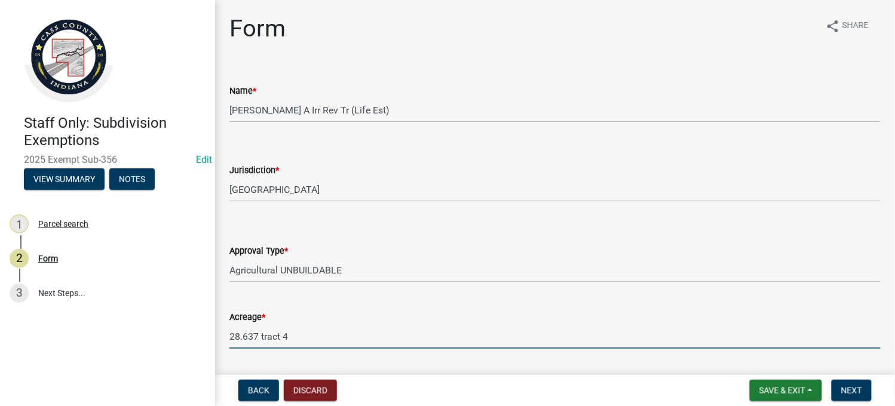
scroll to position [189, 0]
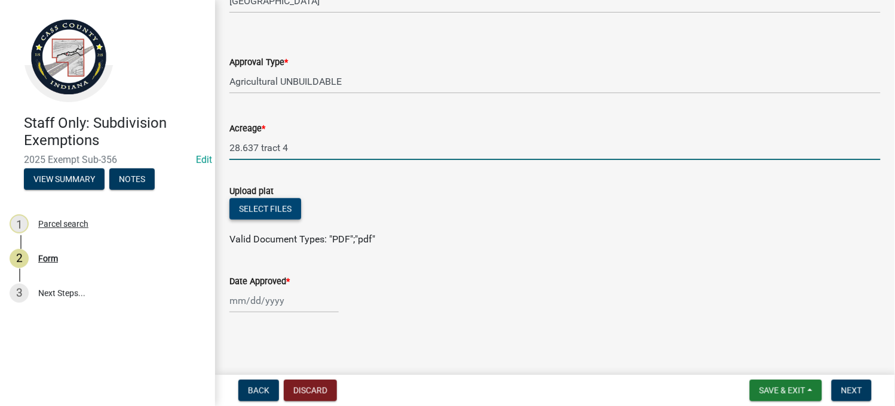
type input "28.637 tract 4"
click at [276, 211] on button "Select files" at bounding box center [265, 209] width 72 height 22
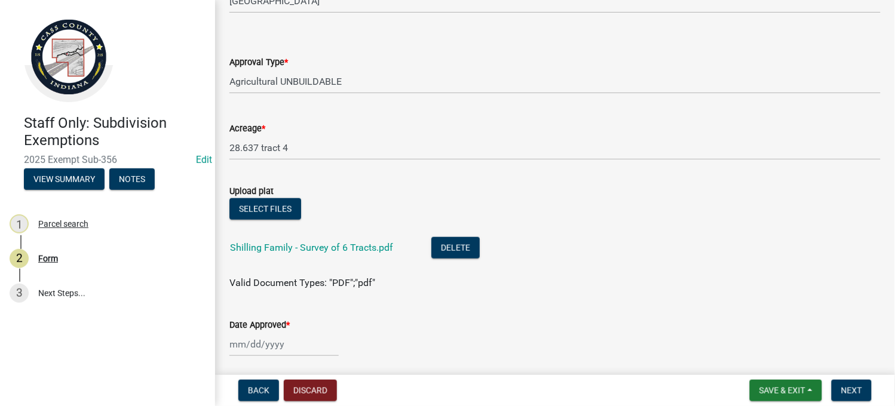
click at [312, 354] on div at bounding box center [283, 344] width 109 height 24
select select "8"
select select "2025"
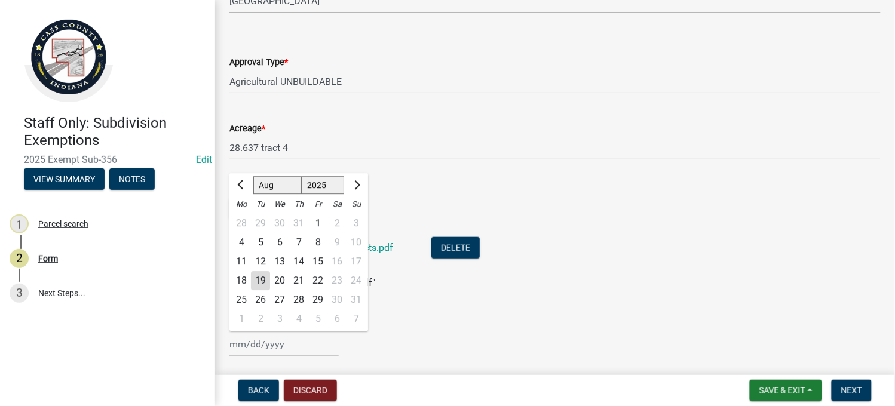
click at [263, 278] on div "19" at bounding box center [260, 281] width 19 height 19
type input "[DATE]"
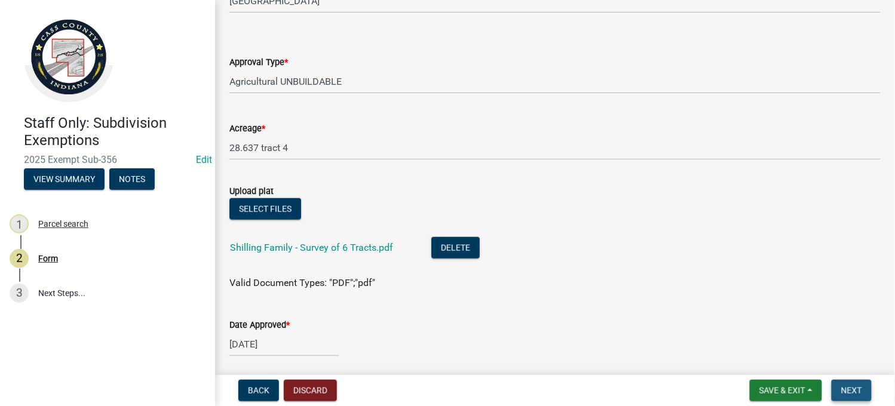
click at [854, 386] on span "Next" at bounding box center [851, 391] width 21 height 10
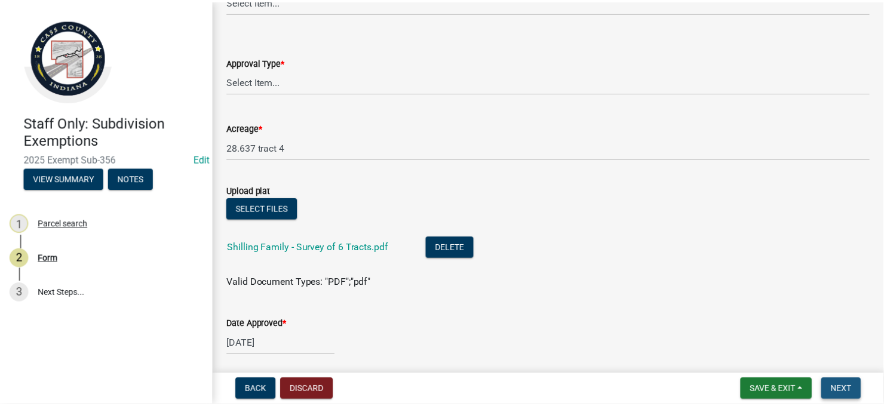
scroll to position [0, 0]
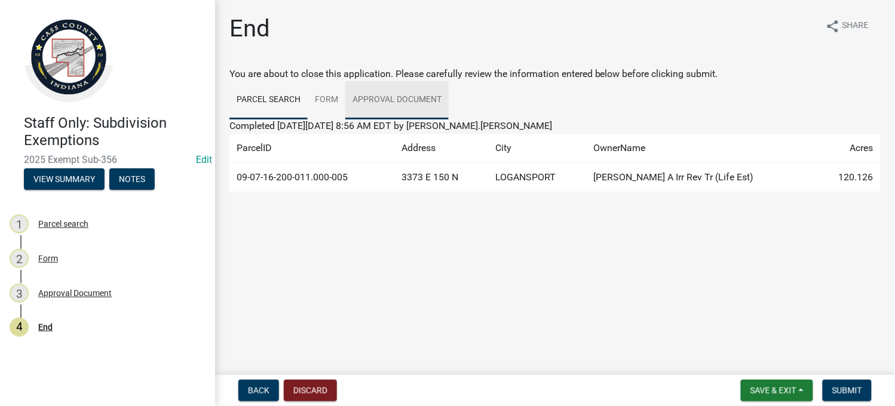
click at [360, 97] on link "Approval Document" at bounding box center [396, 100] width 103 height 38
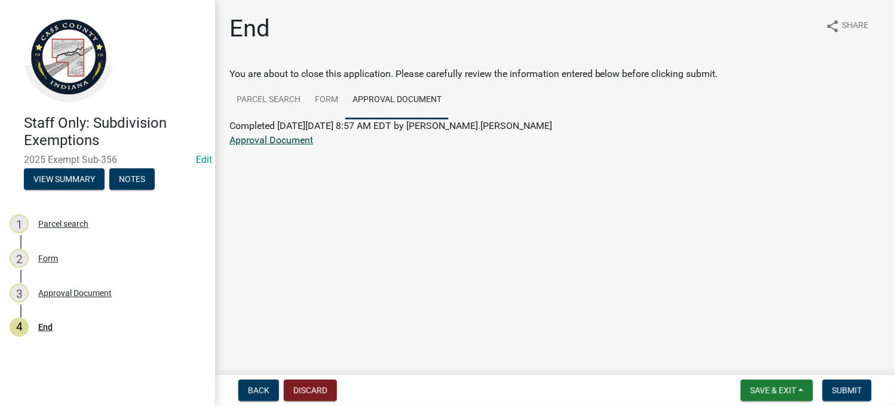
click at [283, 138] on link "Approval Document" at bounding box center [271, 139] width 84 height 11
click at [769, 381] on button "Save & Exit" at bounding box center [777, 391] width 72 height 22
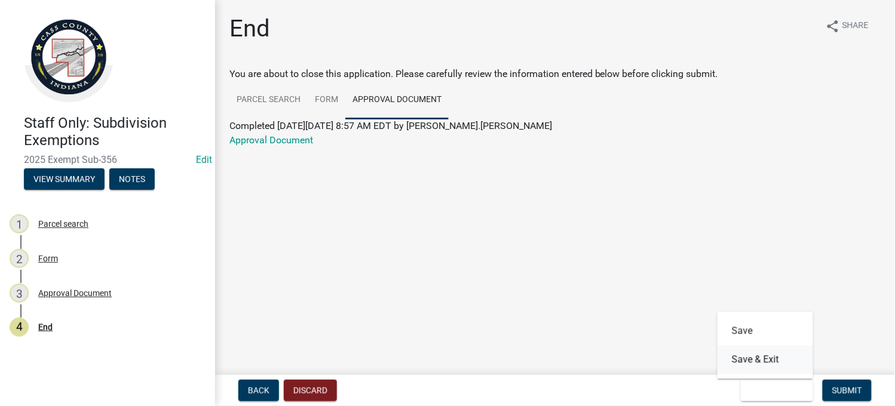
click at [766, 373] on button "Save & Exit" at bounding box center [765, 360] width 96 height 29
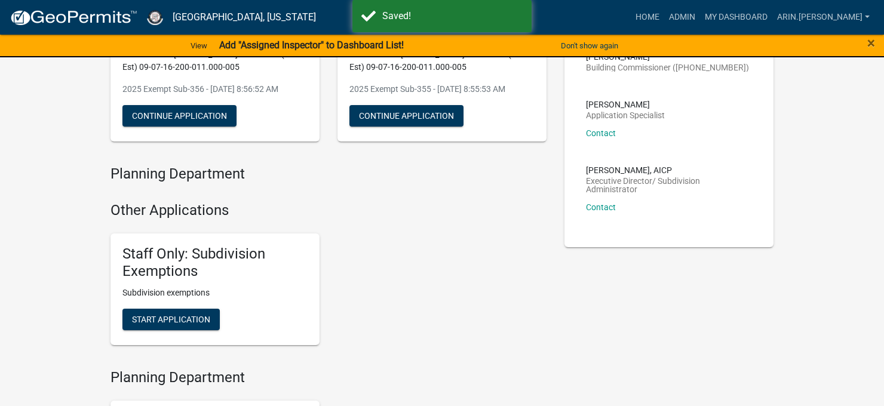
scroll to position [299, 0]
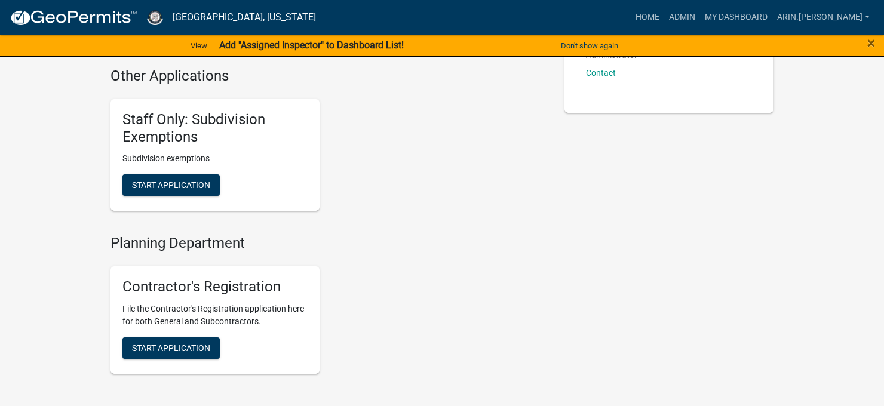
click at [165, 170] on div "Staff Only: Subdivision Exemptions Subdivision exemptions Start Application" at bounding box center [215, 155] width 209 height 112
click at [173, 186] on span "Start Application" at bounding box center [171, 185] width 78 height 10
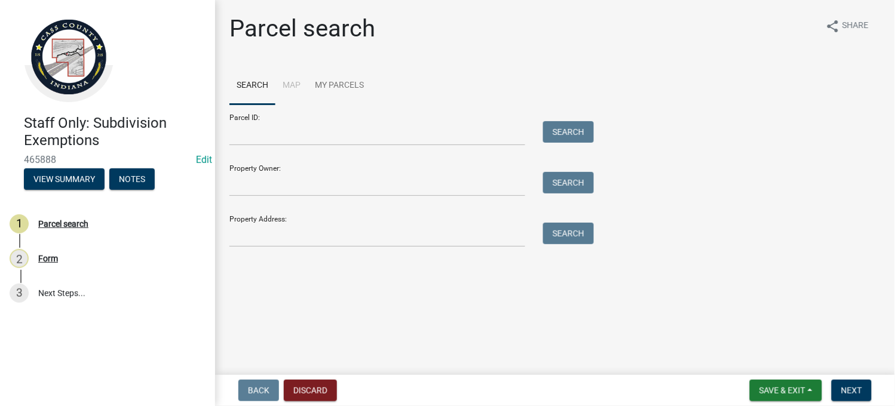
click at [338, 114] on div "Parcel ID: Search" at bounding box center [408, 125] width 358 height 41
click at [336, 127] on input "Parcel ID:" at bounding box center [377, 133] width 296 height 24
paste input "09-07-16-200-011.000-005"
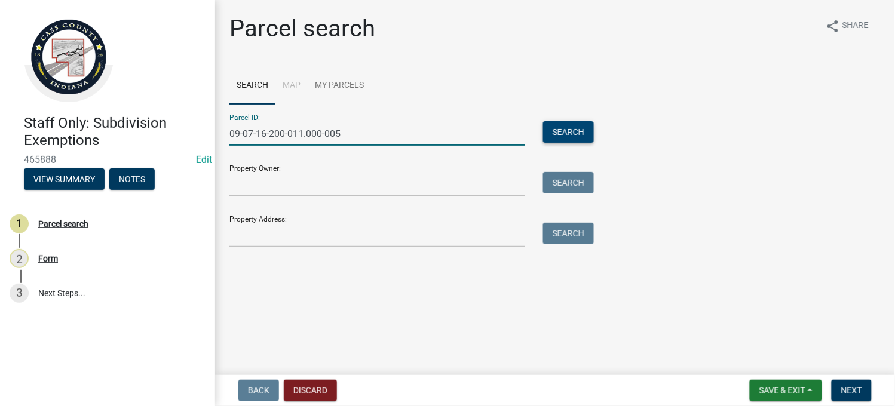
type input "09-07-16-200-011.000-005"
click at [568, 137] on button "Search" at bounding box center [568, 132] width 51 height 22
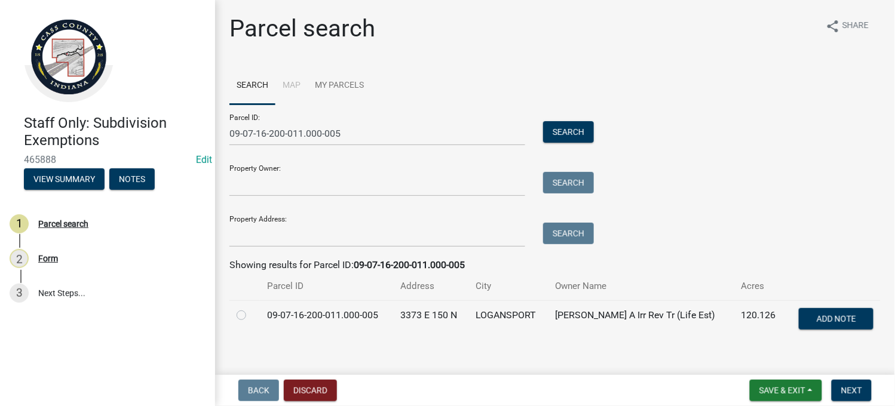
click at [251, 308] on label at bounding box center [251, 308] width 0 height 0
click at [251, 316] on input "radio" at bounding box center [255, 312] width 8 height 8
radio input "true"
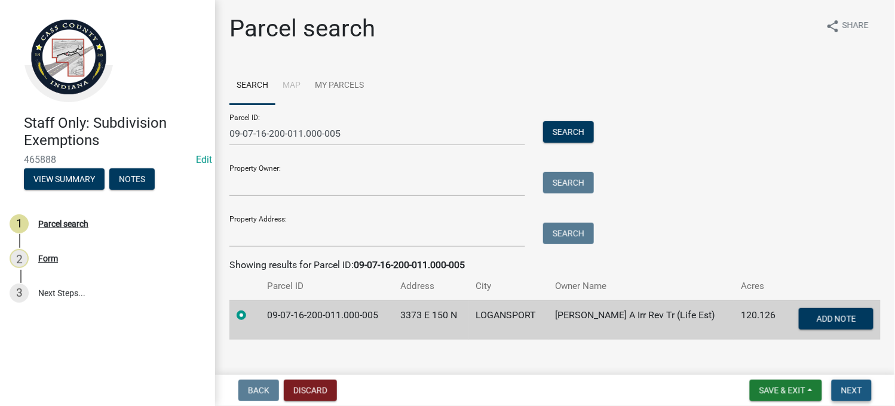
click at [861, 397] on button "Next" at bounding box center [852, 391] width 40 height 22
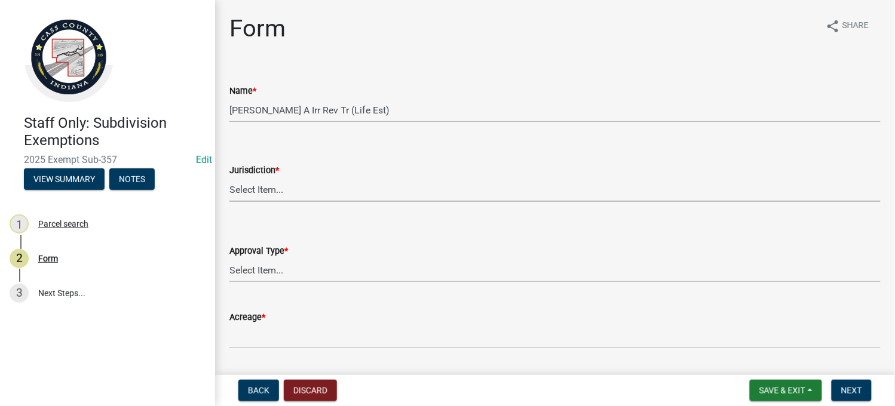
click at [297, 189] on select "Select Item... [GEOGRAPHIC_DATA] [PERSON_NAME][GEOGRAPHIC_DATA] (no jurisdictio…" at bounding box center [554, 189] width 651 height 24
click at [229, 177] on select "Select Item... [GEOGRAPHIC_DATA] [PERSON_NAME][GEOGRAPHIC_DATA] (no jurisdictio…" at bounding box center [554, 189] width 651 height 24
select select "6cbf9358-6b12-450d-b536-f3bc63061614"
click at [297, 266] on select "Select Item... No Jurisdiction Adjoining UNBUILDABLE Homestead/Business BUILDAB…" at bounding box center [554, 270] width 651 height 24
click at [229, 258] on select "Select Item... No Jurisdiction Adjoining UNBUILDABLE Homestead/Business BUILDAB…" at bounding box center [554, 270] width 651 height 24
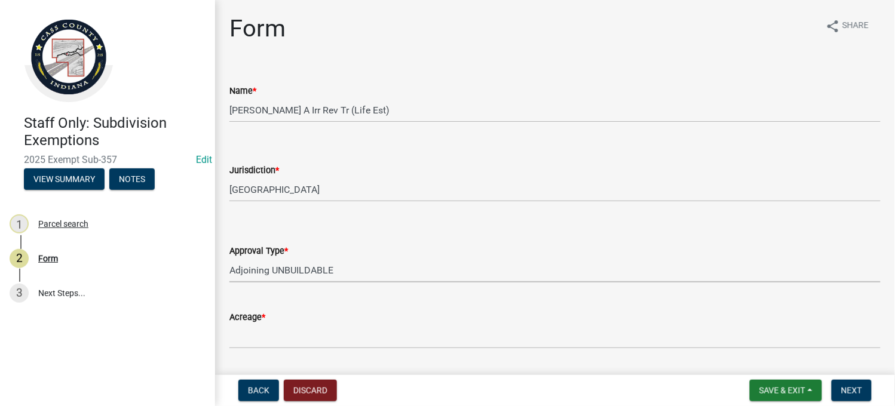
select select "3c2da1e7-b3ba-4bdb-bca5-74dcd9dd0993"
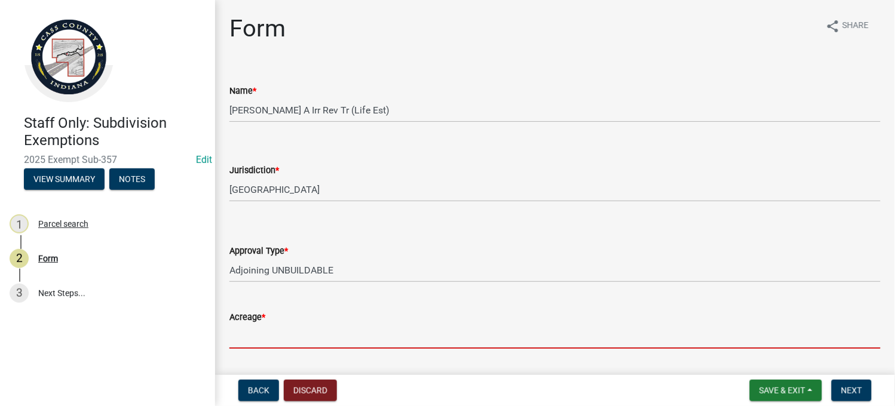
click at [326, 332] on input "Acreage *" at bounding box center [554, 336] width 651 height 24
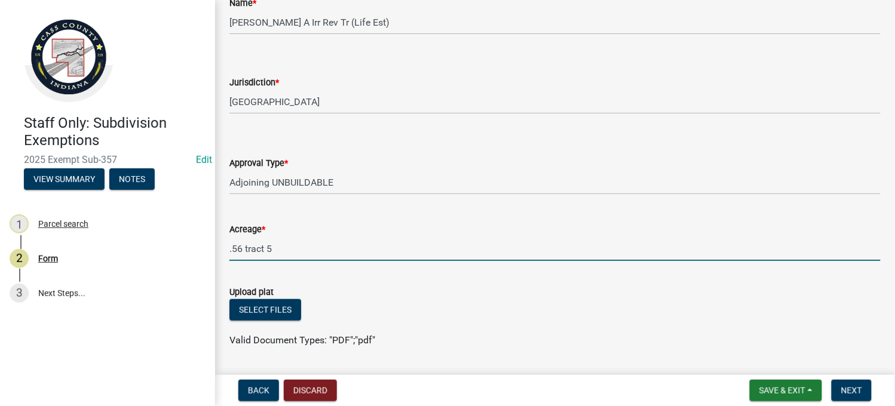
scroll to position [189, 0]
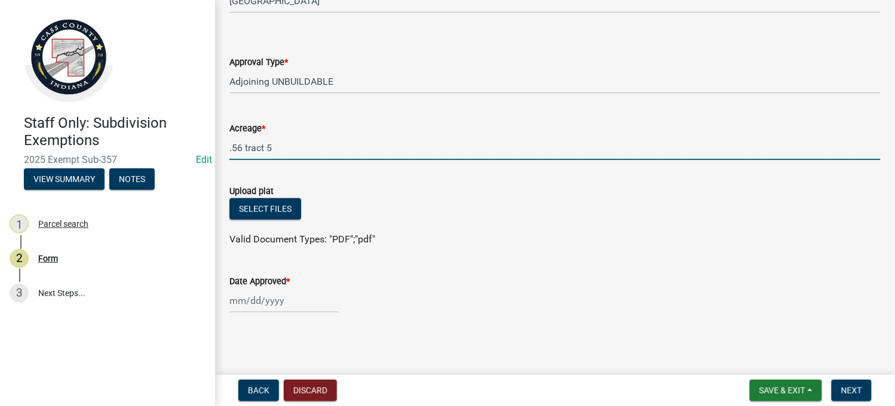
type input ".56 tract 5"
click at [260, 196] on div "Upload plat" at bounding box center [554, 191] width 651 height 14
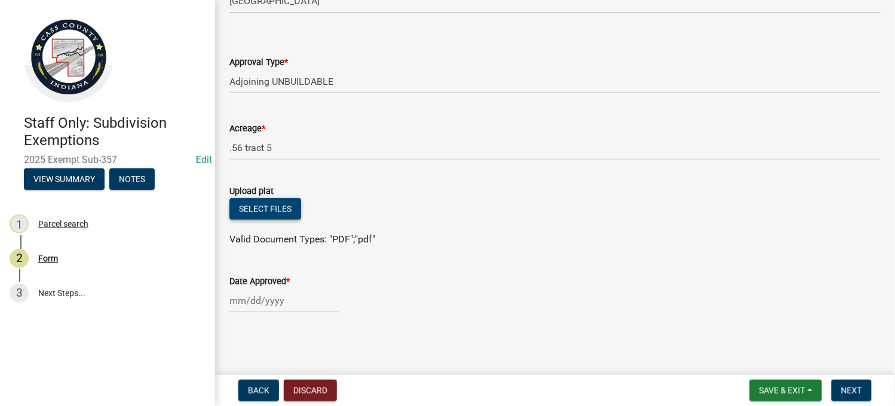
click at [264, 209] on button "Select files" at bounding box center [265, 209] width 72 height 22
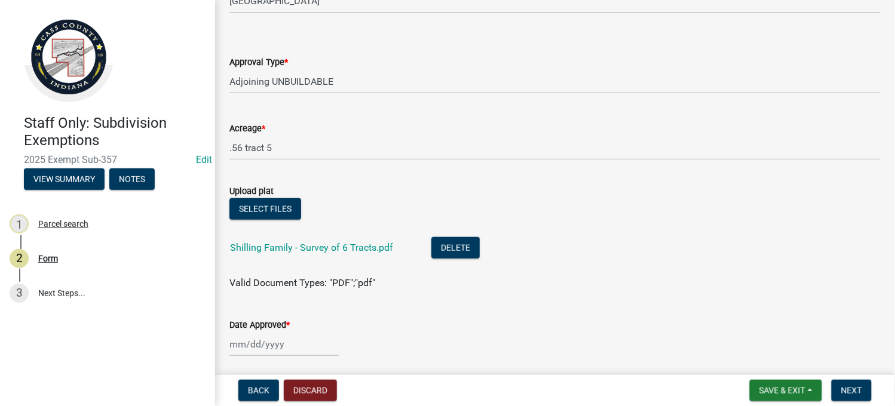
select select "8"
select select "2025"
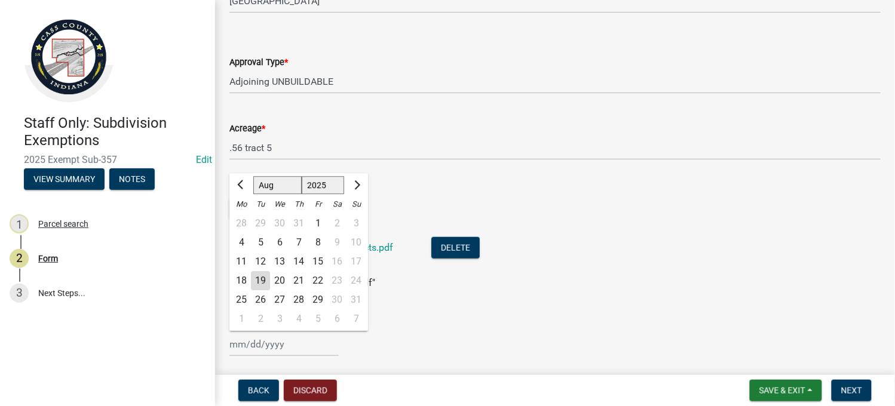
click at [290, 333] on div "[PERSON_NAME] Feb Mar Apr [PERSON_NAME][DATE] Oct Nov [DATE] 1526 1527 1528 152…" at bounding box center [283, 344] width 109 height 24
click at [254, 279] on div "19" at bounding box center [260, 281] width 19 height 19
type input "[DATE]"
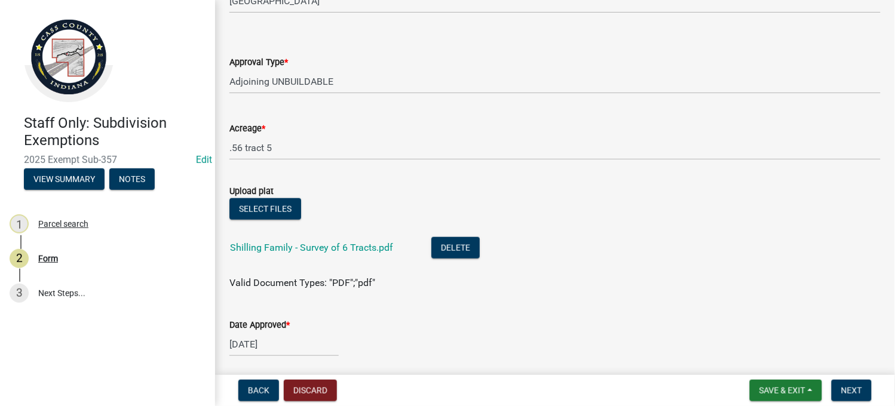
click at [842, 380] on form "Save & Exit Save Save & Exit Next" at bounding box center [810, 391] width 131 height 22
click at [844, 386] on span "Next" at bounding box center [851, 391] width 21 height 10
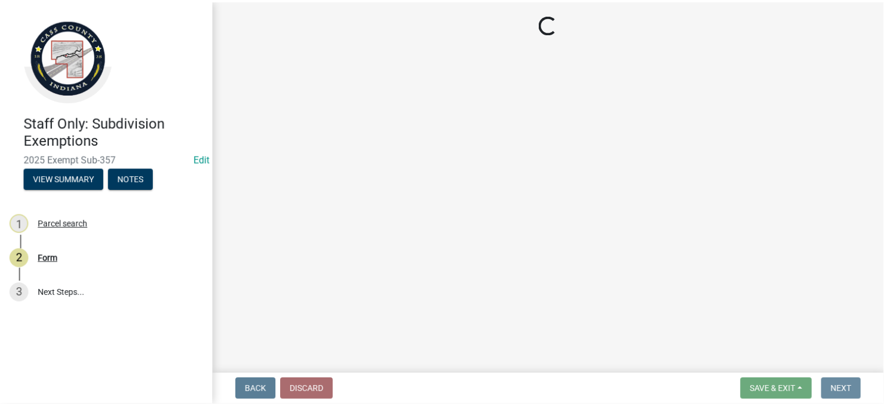
scroll to position [0, 0]
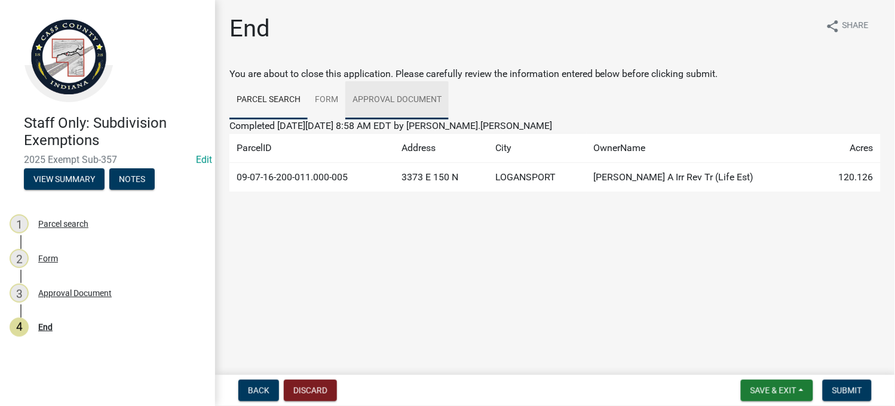
click at [404, 91] on link "Approval Document" at bounding box center [396, 100] width 103 height 38
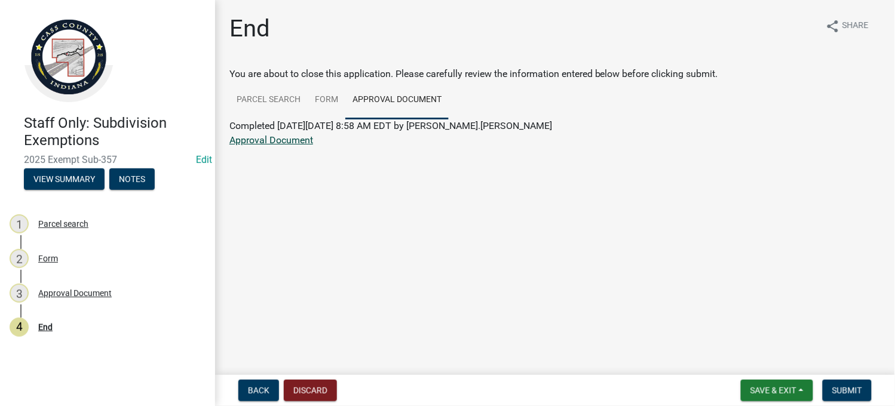
click at [275, 142] on link "Approval Document" at bounding box center [271, 139] width 84 height 11
click at [772, 392] on span "Save & Exit" at bounding box center [773, 391] width 46 height 10
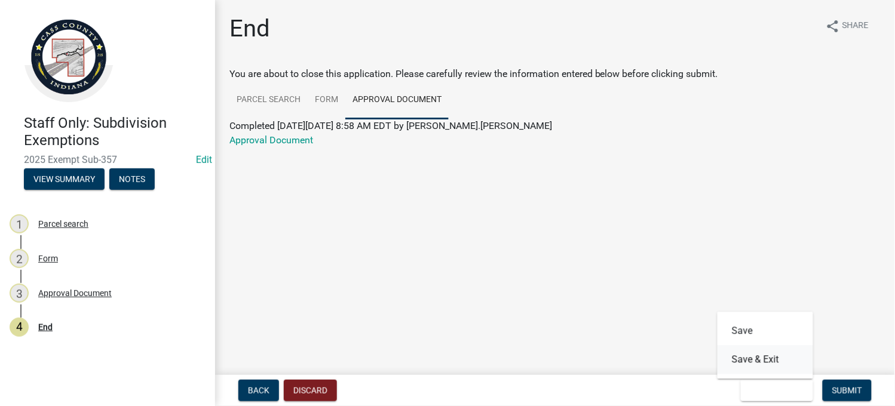
click at [759, 366] on button "Save & Exit" at bounding box center [765, 360] width 96 height 29
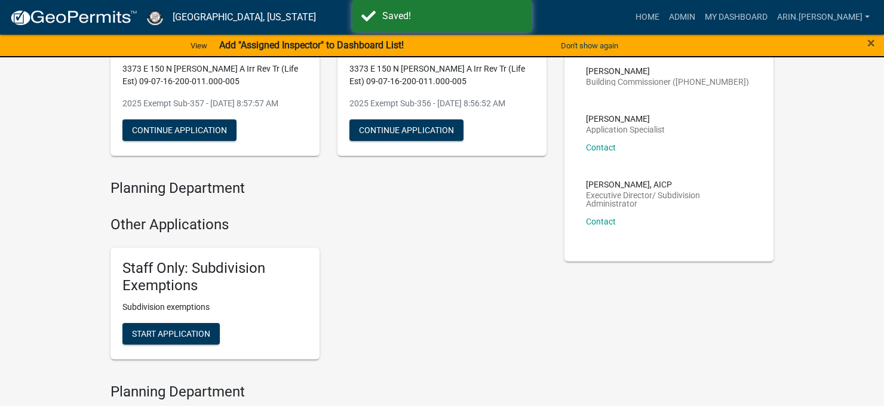
scroll to position [299, 0]
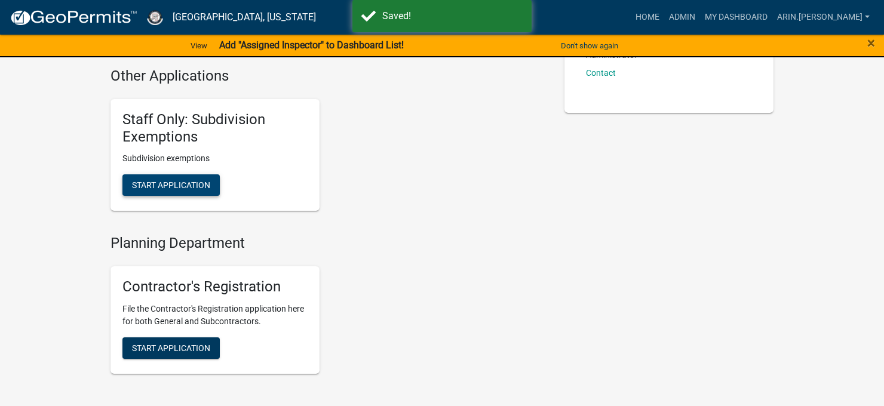
click at [157, 193] on button "Start Application" at bounding box center [170, 185] width 97 height 22
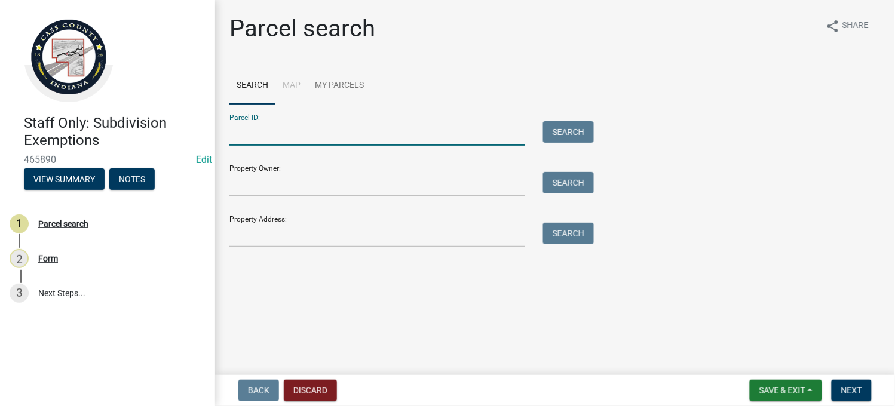
click at [324, 137] on input "Parcel ID:" at bounding box center [377, 133] width 296 height 24
paste input "09-07-16-200-011.000-005"
type input "09-07-16-200-011.000-005"
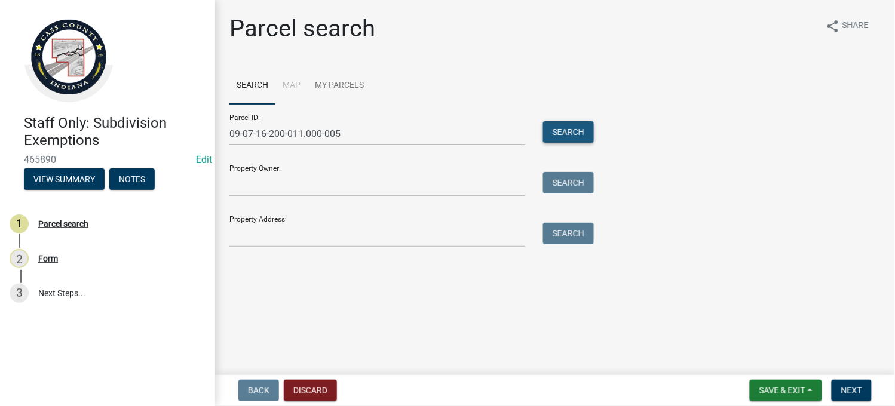
click at [577, 132] on button "Search" at bounding box center [568, 132] width 51 height 22
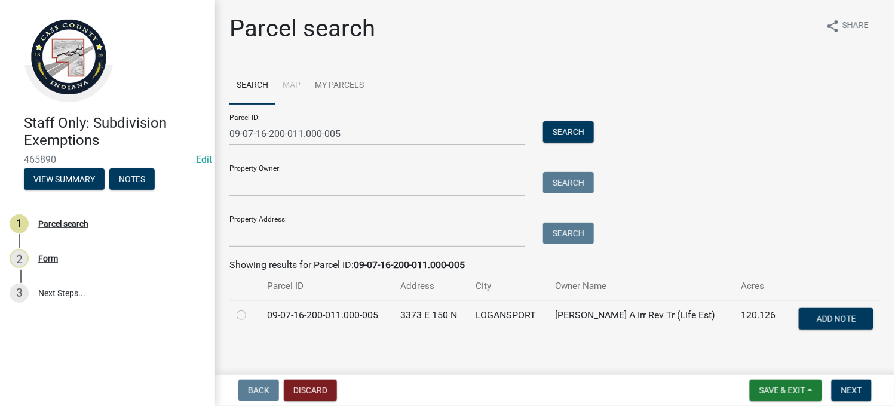
click at [251, 308] on label at bounding box center [251, 308] width 0 height 0
click at [251, 316] on input "radio" at bounding box center [255, 312] width 8 height 8
radio input "true"
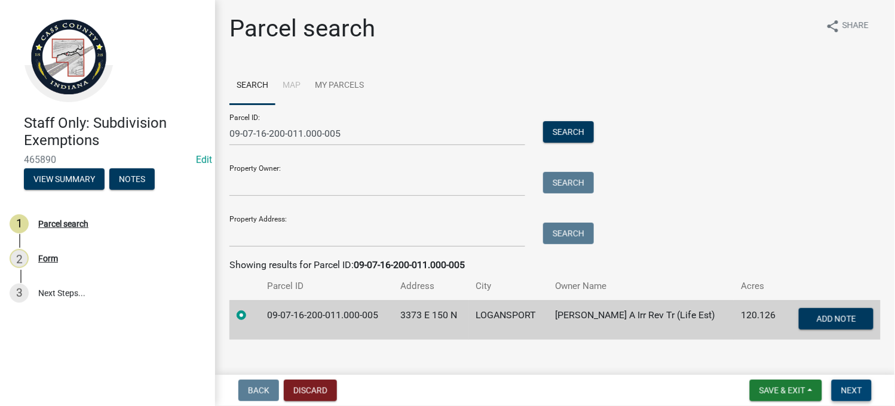
click at [855, 392] on span "Next" at bounding box center [851, 391] width 21 height 10
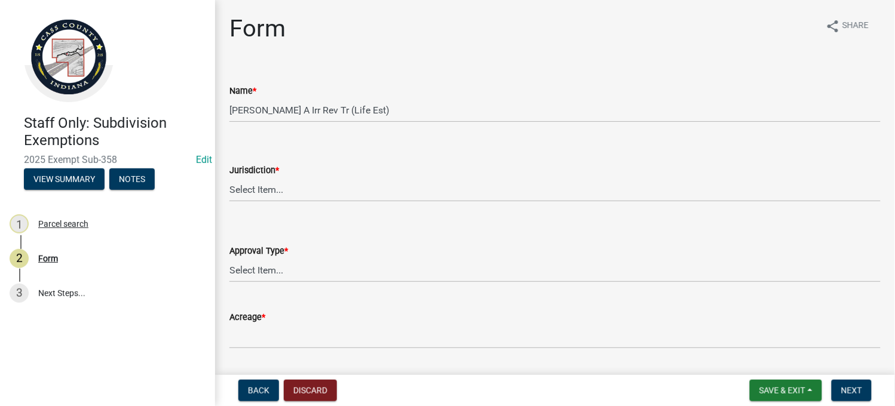
click at [259, 177] on div "Jurisdiction *" at bounding box center [554, 170] width 651 height 14
click at [269, 192] on select "Select Item... [GEOGRAPHIC_DATA] [PERSON_NAME][GEOGRAPHIC_DATA] (no jurisdictio…" at bounding box center [554, 189] width 651 height 24
click at [229, 177] on select "Select Item... [GEOGRAPHIC_DATA] [PERSON_NAME][GEOGRAPHIC_DATA] (no jurisdictio…" at bounding box center [554, 189] width 651 height 24
select select "6cbf9358-6b12-450d-b536-f3bc63061614"
click at [372, 263] on select "Select Item... No Jurisdiction Adjoining UNBUILDABLE Homestead/Business BUILDAB…" at bounding box center [554, 270] width 651 height 24
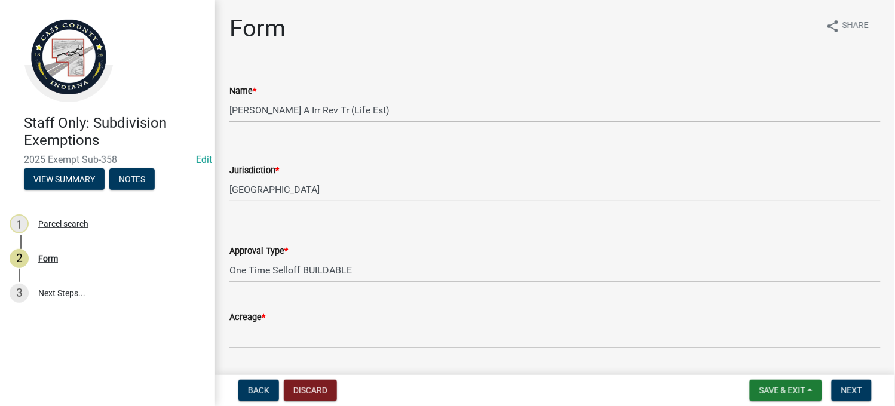
click at [229, 258] on select "Select Item... No Jurisdiction Adjoining UNBUILDABLE Homestead/Business BUILDAB…" at bounding box center [554, 270] width 651 height 24
select select "12d71fbd-d72d-4ebf-8b00-e3b2113cf8b7"
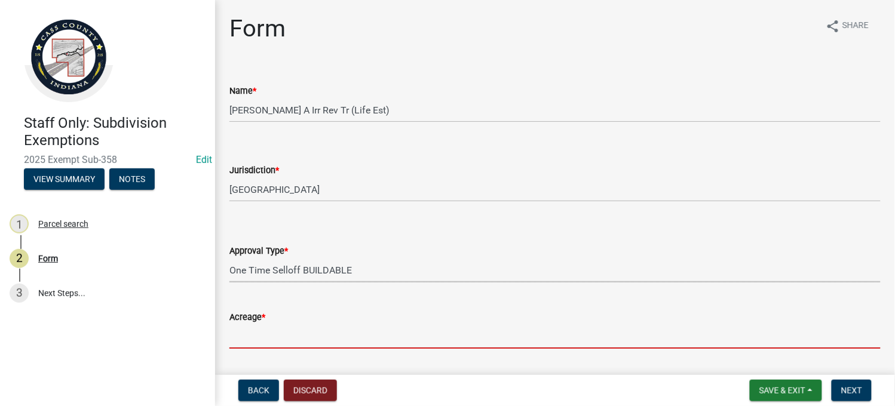
click at [312, 336] on input "Acreage *" at bounding box center [554, 336] width 651 height 24
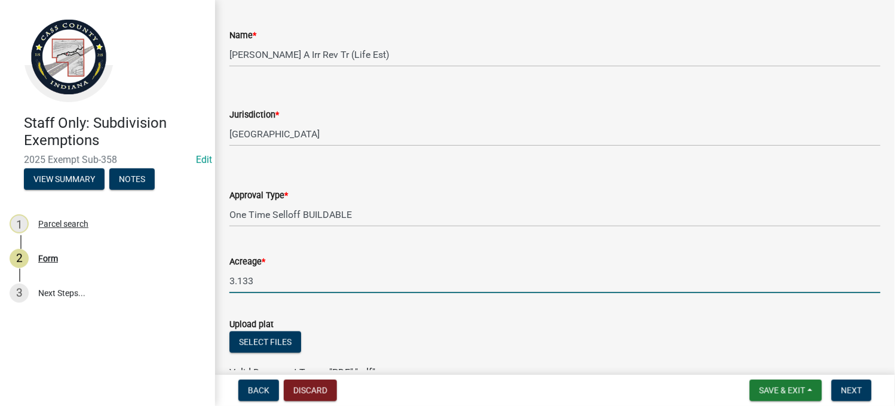
scroll to position [149, 0]
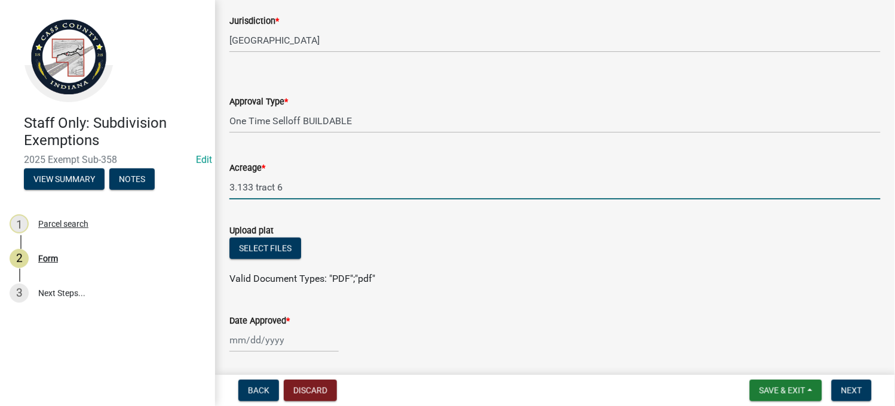
type input "3.133 tract 6"
click at [277, 238] on form "Upload plat Select files Valid Document Types: "PDF";"pdf"" at bounding box center [554, 247] width 651 height 77
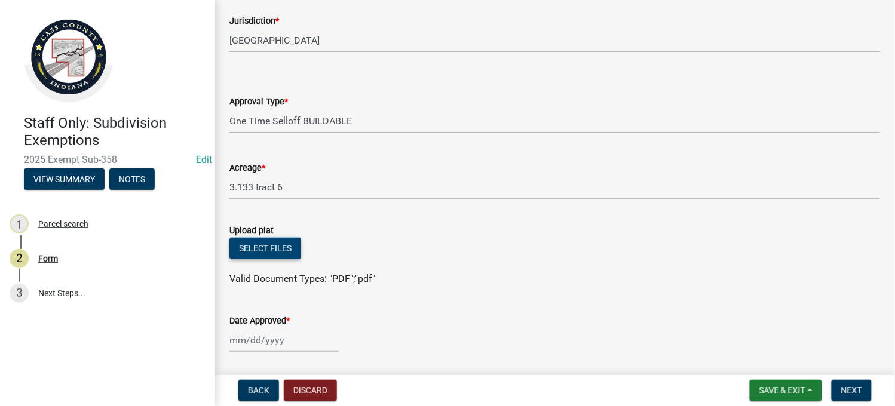
click at [276, 240] on button "Select files" at bounding box center [265, 249] width 72 height 22
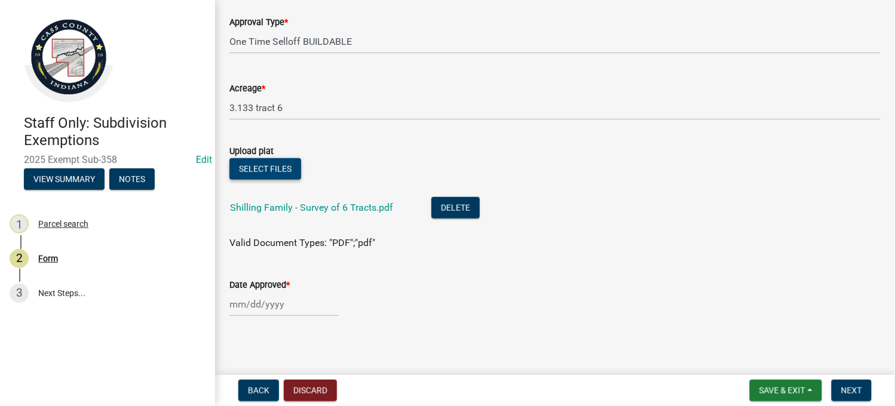
scroll to position [232, 0]
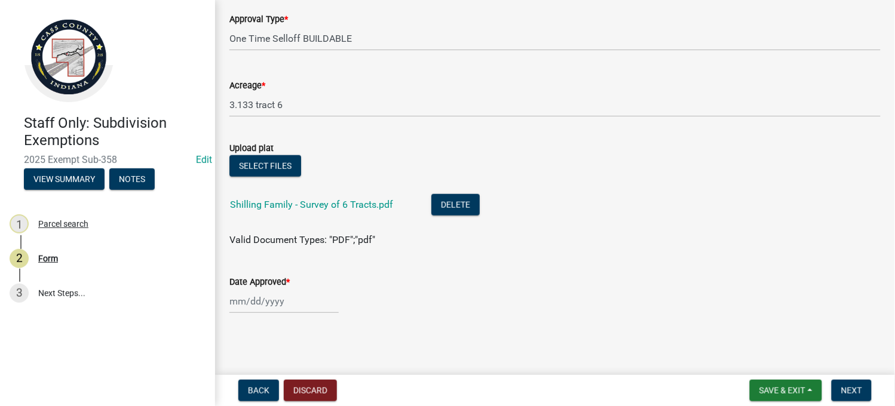
click at [272, 299] on div at bounding box center [283, 301] width 109 height 24
select select "8"
select select "2025"
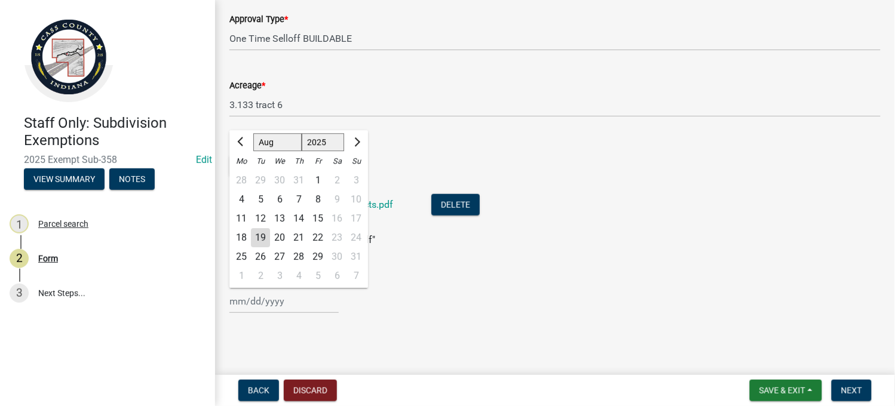
click at [258, 238] on div "19" at bounding box center [260, 238] width 19 height 19
type input "[DATE]"
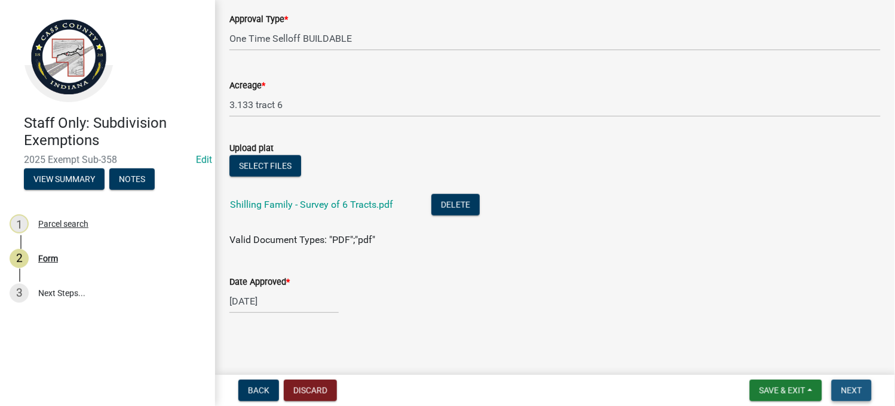
click at [851, 393] on span "Next" at bounding box center [851, 391] width 21 height 10
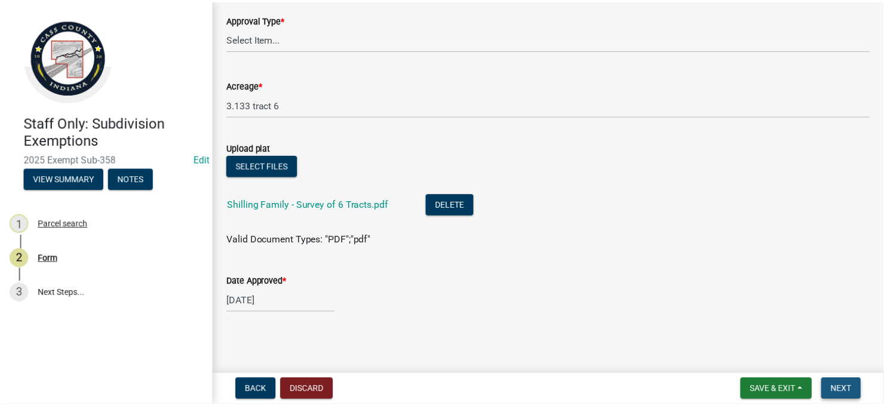
scroll to position [0, 0]
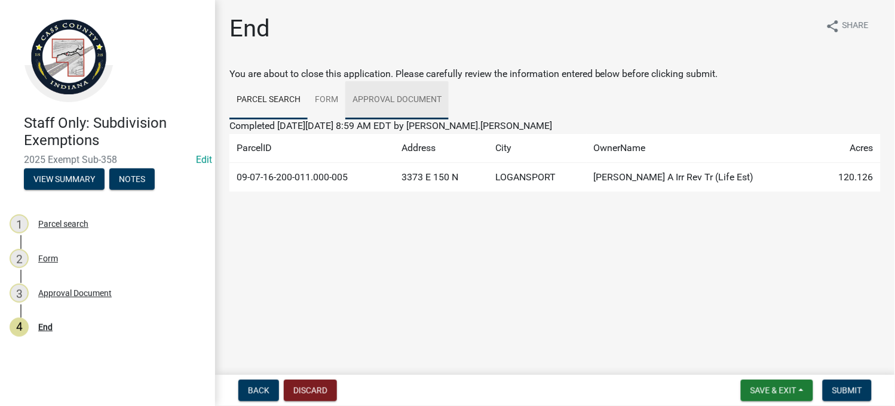
click at [420, 97] on link "Approval Document" at bounding box center [396, 100] width 103 height 38
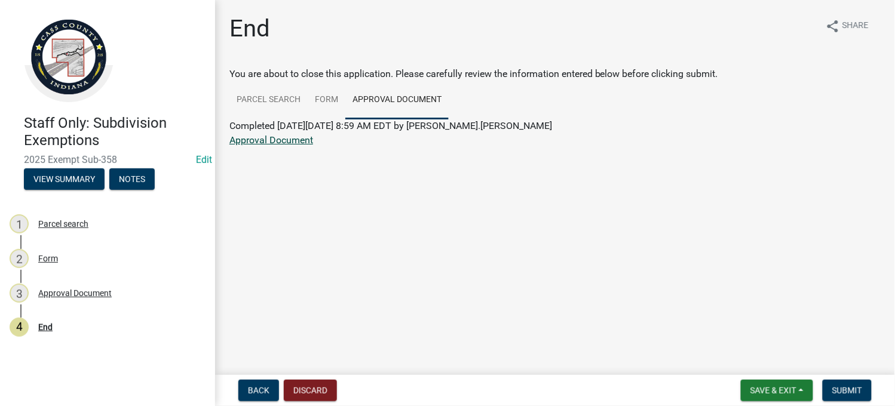
click at [249, 140] on link "Approval Document" at bounding box center [271, 139] width 84 height 11
click at [756, 393] on span "Save & Exit" at bounding box center [773, 391] width 46 height 10
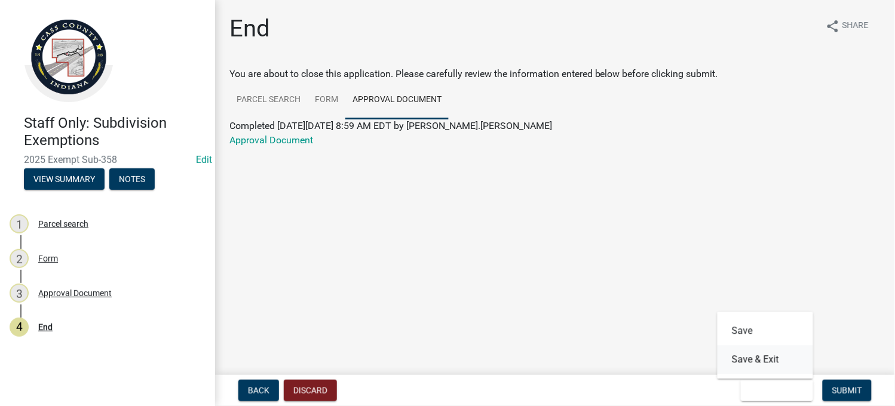
click at [736, 361] on button "Save & Exit" at bounding box center [765, 360] width 96 height 29
